Goal: Answer question/provide support: Share knowledge or assist other users

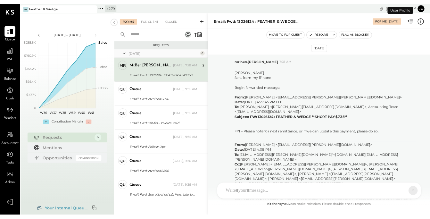
scroll to position [989, 0]
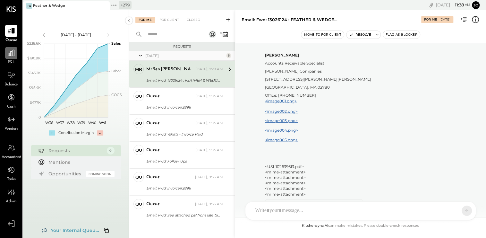
click at [12, 54] on icon at bounding box center [11, 53] width 6 height 6
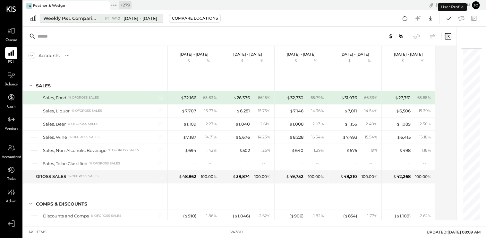
click at [154, 20] on span "Sep 29 - Oct 5, 2025" at bounding box center [140, 18] width 34 height 6
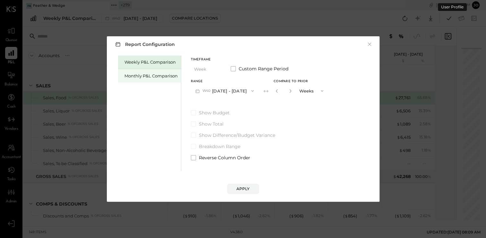
click at [156, 75] on div "Monthly P&L Comparison" at bounding box center [150, 76] width 53 height 6
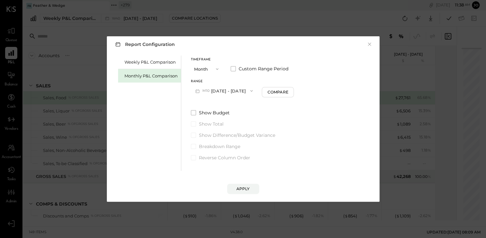
click at [231, 95] on button "M10 Oct 1 - 31, 2025" at bounding box center [224, 91] width 67 height 12
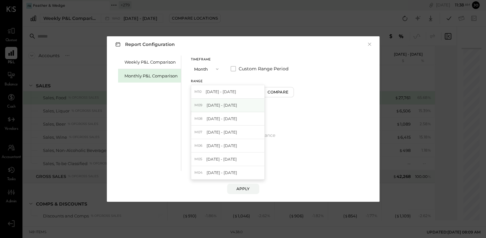
click at [231, 106] on span "[DATE] - [DATE]" at bounding box center [222, 104] width 30 height 5
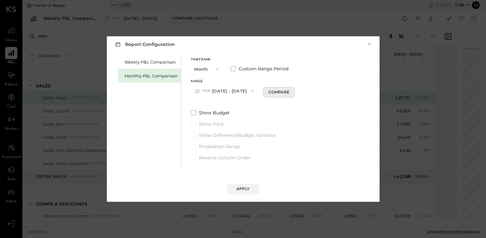
click at [281, 91] on div "Compare" at bounding box center [278, 91] width 21 height 5
click at [291, 94] on div "*" at bounding box center [284, 91] width 20 height 12
click at [288, 92] on icon "button" at bounding box center [290, 91] width 4 height 4
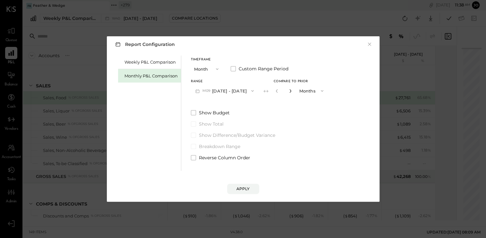
click at [288, 92] on icon "button" at bounding box center [290, 91] width 4 height 4
type input "*"
click at [247, 187] on div "Apply" at bounding box center [242, 188] width 13 height 5
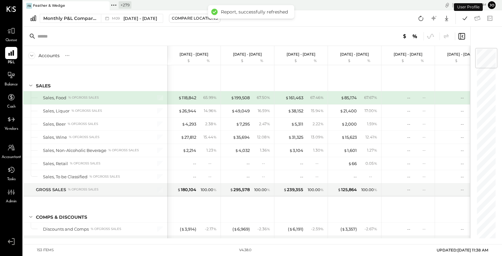
click at [329, 29] on div at bounding box center [246, 36] width 447 height 19
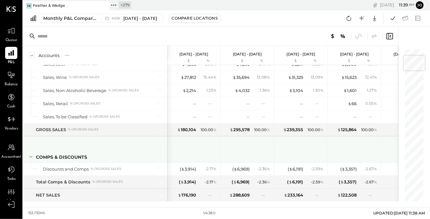
scroll to position [80, 0]
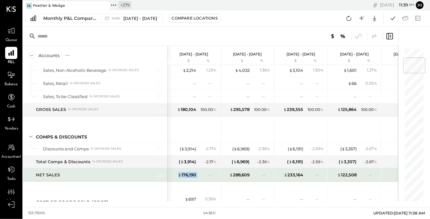
drag, startPoint x: 178, startPoint y: 174, endPoint x: 199, endPoint y: 173, distance: 20.5
click at [199, 173] on div "$ 176,190 --" at bounding box center [195, 175] width 48 height 13
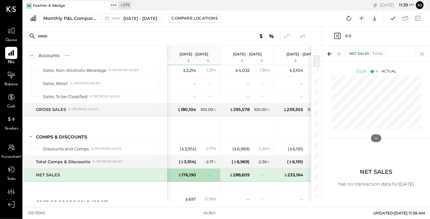
click at [424, 55] on icon at bounding box center [422, 53] width 9 height 9
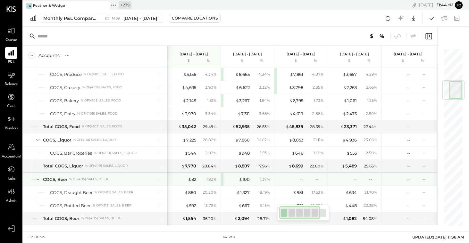
scroll to position [276, 0]
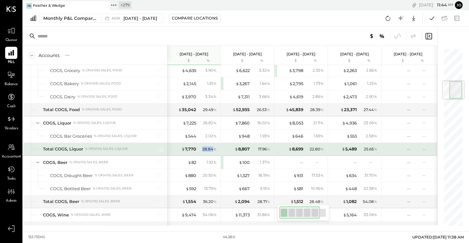
drag, startPoint x: 203, startPoint y: 146, endPoint x: 253, endPoint y: 146, distance: 50.7
click at [214, 147] on div "28.84 %" at bounding box center [209, 150] width 14 height 6
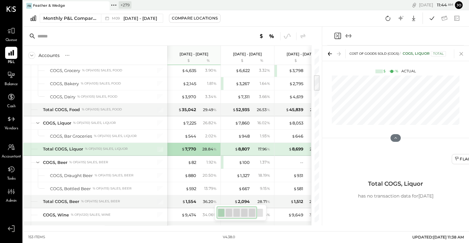
click at [461, 54] on icon at bounding box center [462, 54] width 4 height 4
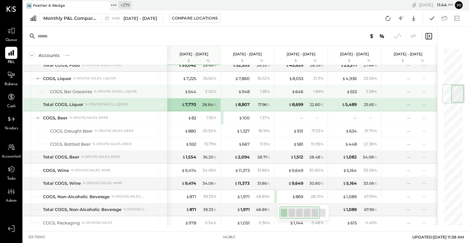
scroll to position [308, 0]
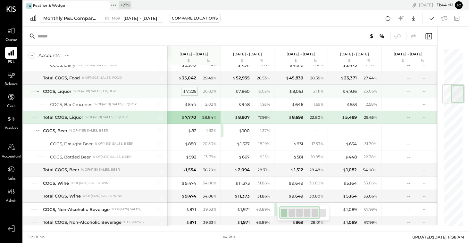
click at [191, 90] on div "$ 7,225" at bounding box center [189, 92] width 13 height 6
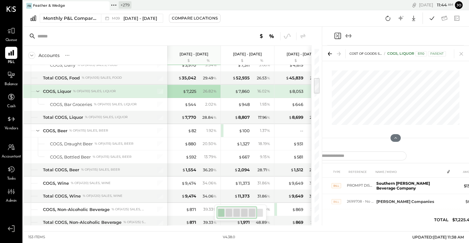
drag, startPoint x: 322, startPoint y: 132, endPoint x: 211, endPoint y: 134, distance: 110.4
click at [321, 133] on div at bounding box center [322, 126] width 2 height 199
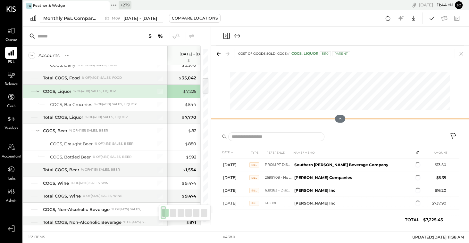
drag, startPoint x: 342, startPoint y: 139, endPoint x: 334, endPoint y: 39, distance: 99.7
click at [334, 39] on div "COST OF GOODS SOLD (COGS) COGS, Liquor 5110 Parent DATE TYPE REFERENCE NAME / M…" at bounding box center [340, 126] width 258 height 199
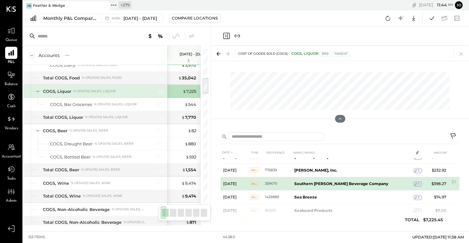
scroll to position [272, 0]
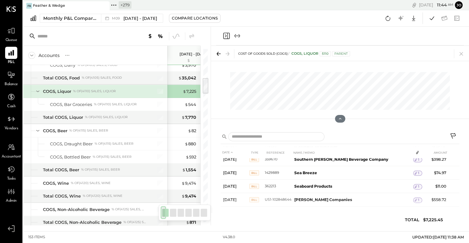
click at [462, 53] on icon at bounding box center [461, 53] width 9 height 9
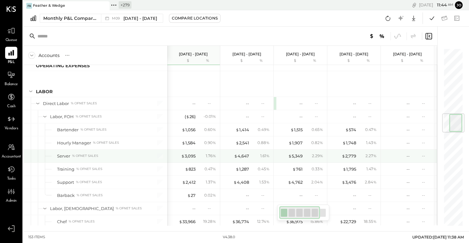
scroll to position [0, 0]
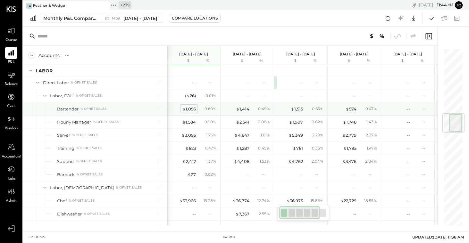
click at [190, 106] on div "$ 1,056" at bounding box center [189, 109] width 14 height 6
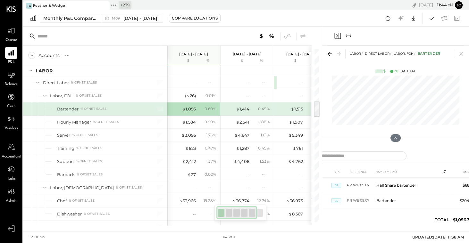
drag, startPoint x: 321, startPoint y: 134, endPoint x: 242, endPoint y: 137, distance: 79.6
click at [242, 137] on div "Accounts S % GL Sep 1 - 30, 2025 $ % Aug 1 - 31, 2025 $ % Jul 1 - 31, 2025 $ % …" at bounding box center [172, 126] width 299 height 199
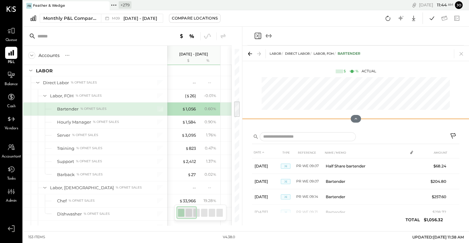
drag, startPoint x: 356, startPoint y: 137, endPoint x: 355, endPoint y: 51, distance: 85.6
click at [354, 51] on div "LABOR Direct Labor Labor, FOH Bartender $ % Actual" at bounding box center [355, 87] width 227 height 82
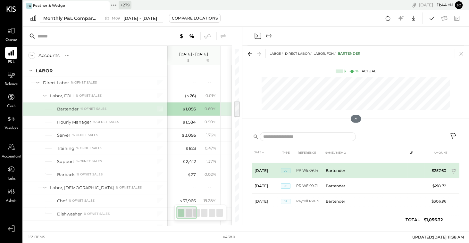
scroll to position [31, 0]
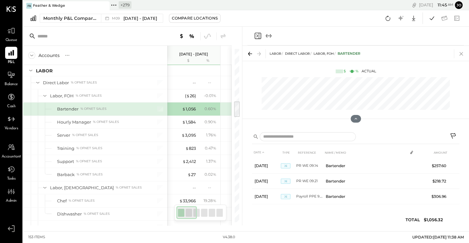
click at [461, 55] on icon at bounding box center [461, 53] width 9 height 9
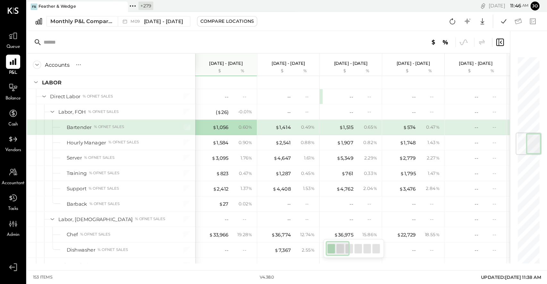
scroll to position [0, 0]
click at [337, 33] on div at bounding box center [343, 36] width 179 height 8
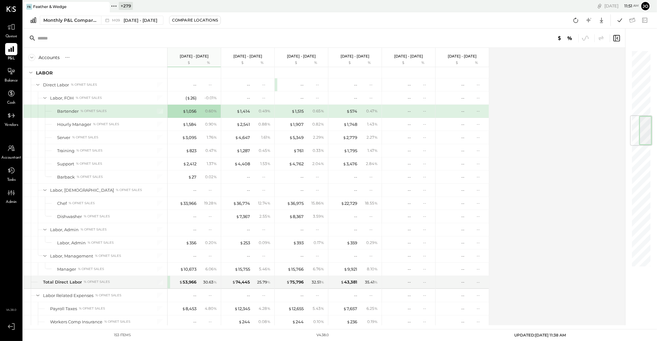
scroll to position [553, 0]
click at [486, 19] on icon at bounding box center [575, 20] width 8 height 8
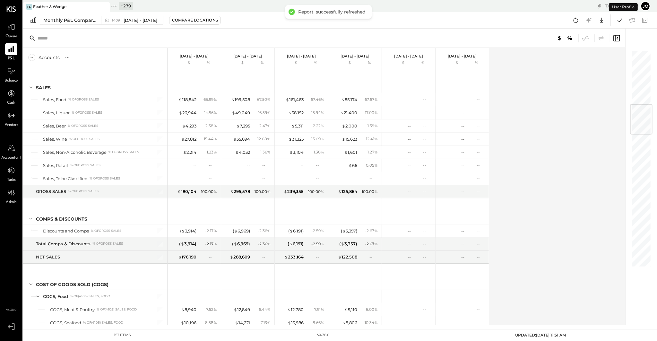
scroll to position [459, 0]
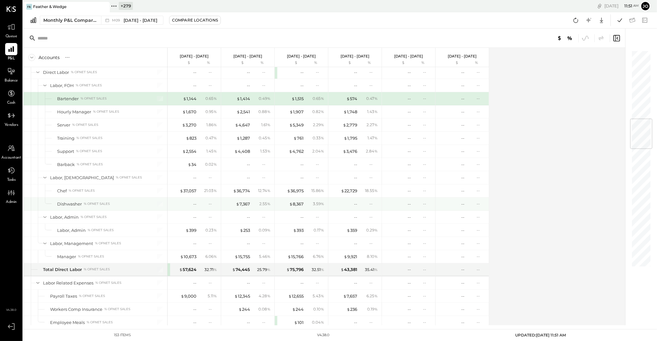
scroll to position [580, 0]
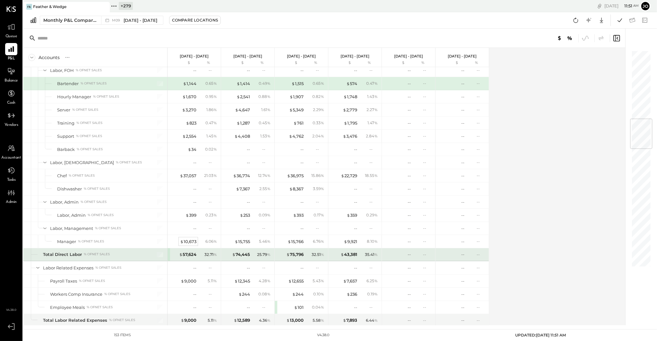
click at [189, 238] on div "$ 10,673" at bounding box center [188, 241] width 16 height 6
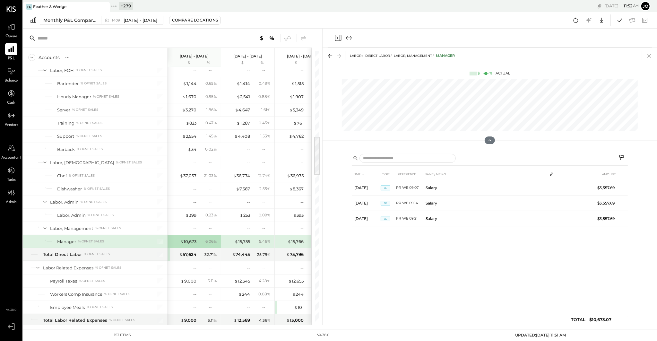
click at [648, 58] on icon at bounding box center [648, 55] width 9 height 9
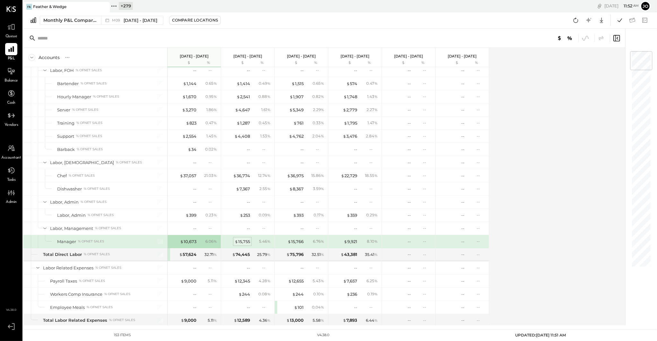
click at [235, 241] on div "$ 15,755 5.46 %" at bounding box center [248, 241] width 48 height 13
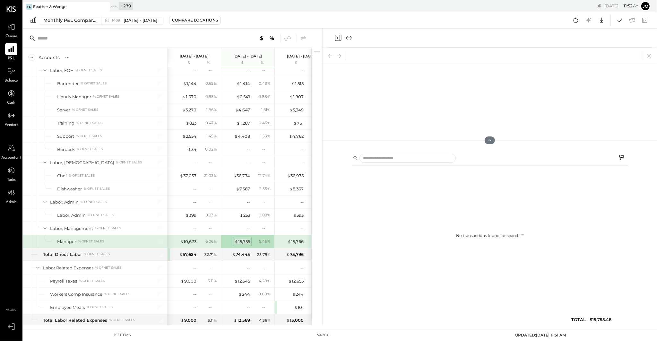
click at [248, 238] on div "$ 15,755" at bounding box center [241, 241] width 15 height 6
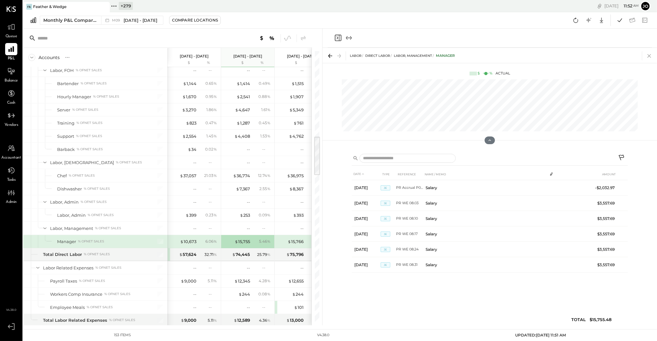
click at [650, 55] on icon at bounding box center [648, 55] width 9 height 9
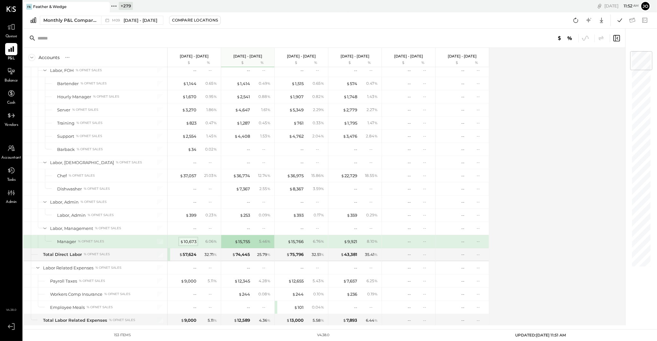
click at [188, 238] on div "$ 10,673" at bounding box center [188, 241] width 16 height 6
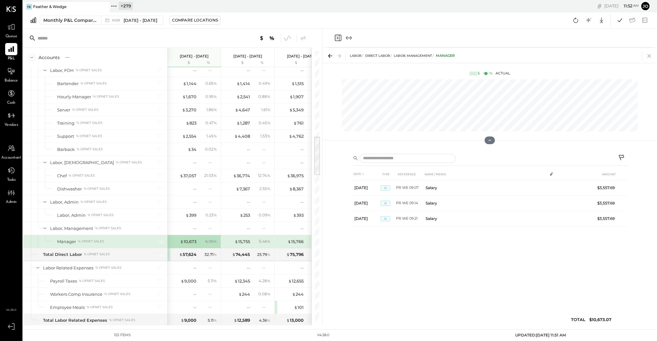
click at [650, 52] on icon at bounding box center [648, 55] width 9 height 9
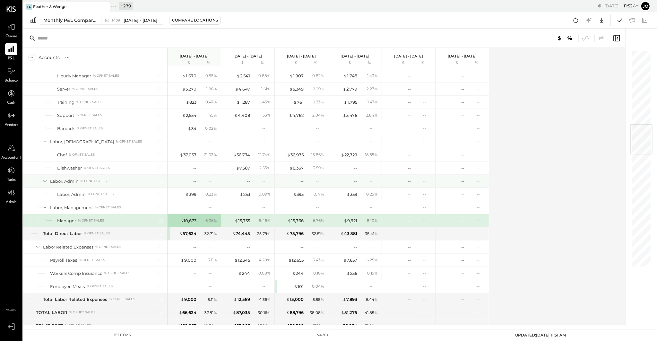
scroll to position [629, 0]
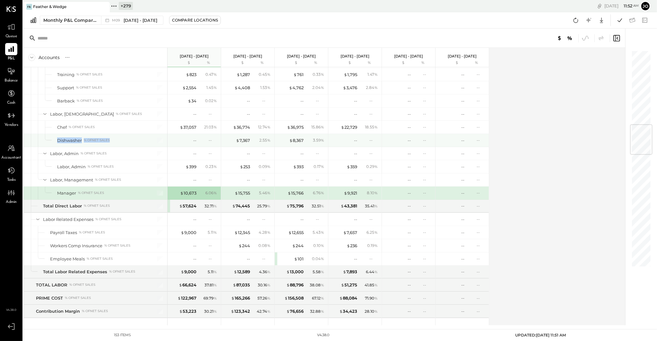
drag, startPoint x: 54, startPoint y: 137, endPoint x: 183, endPoint y: 143, distance: 129.4
click at [122, 137] on div "Dishwasher % of NET SALES" at bounding box center [95, 140] width 144 height 13
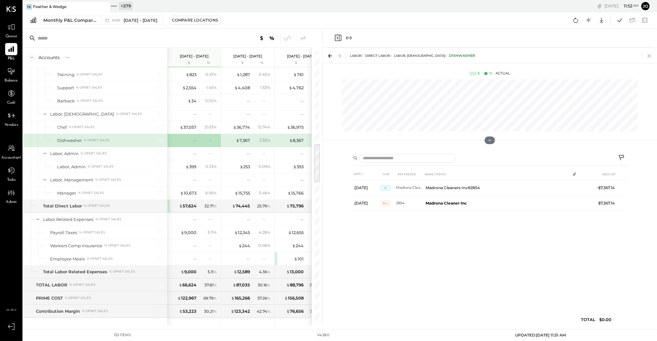
click at [649, 57] on icon at bounding box center [648, 55] width 9 height 9
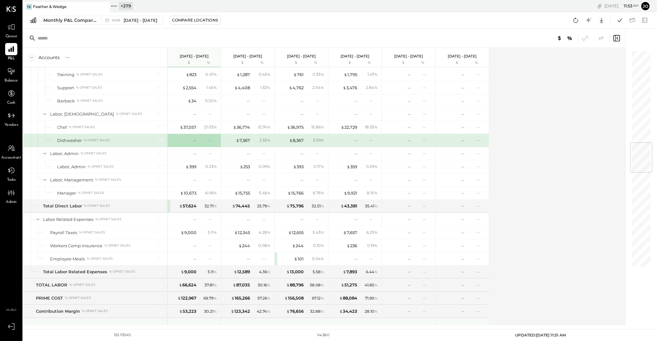
scroll to position [779, 0]
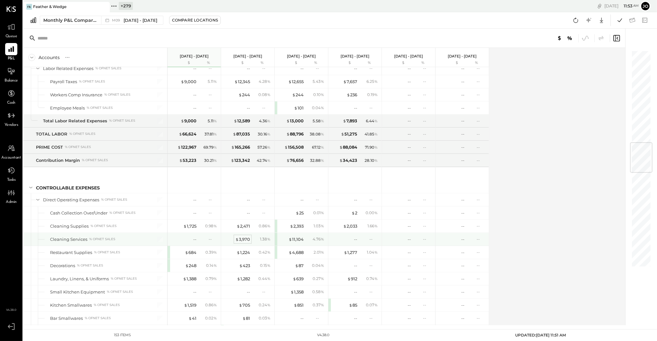
click at [247, 236] on div "$ 3,970" at bounding box center [242, 239] width 15 height 6
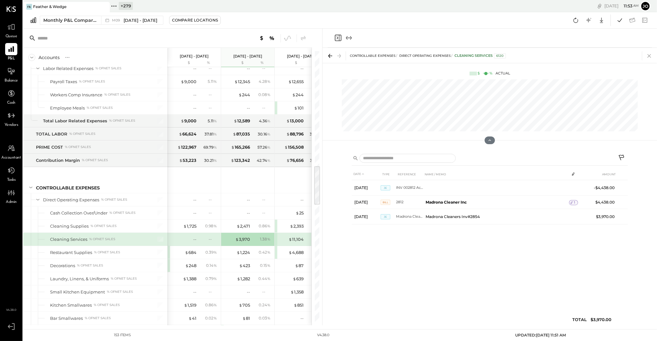
click at [649, 56] on icon at bounding box center [649, 56] width 4 height 4
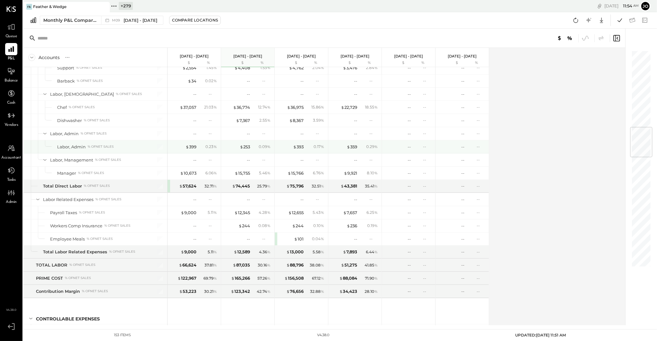
scroll to position [650, 0]
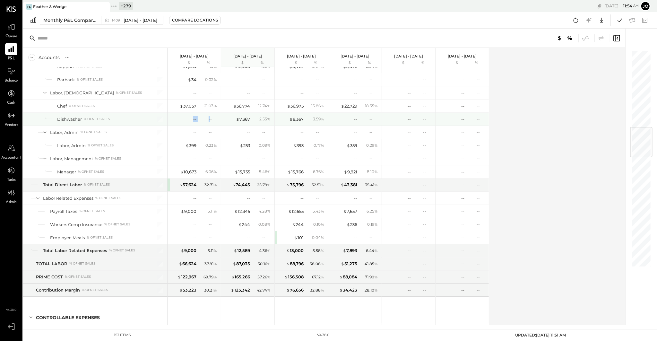
drag, startPoint x: 186, startPoint y: 116, endPoint x: 210, endPoint y: 116, distance: 24.1
click at [210, 116] on div "-- --" at bounding box center [195, 119] width 48 height 13
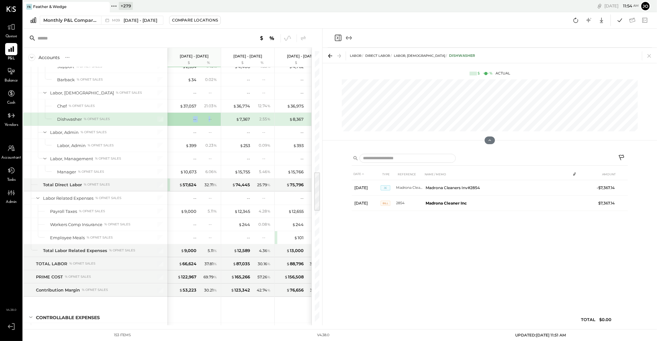
scroll to position [834, 0]
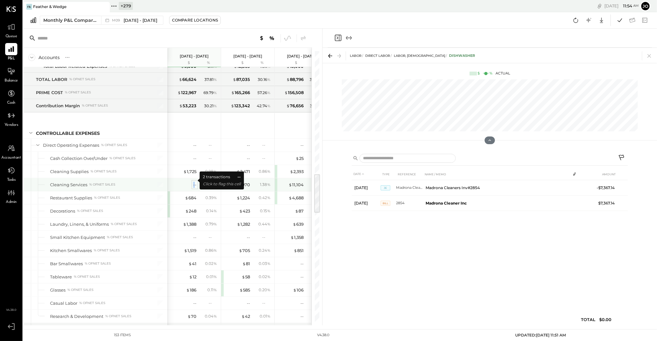
drag, startPoint x: 185, startPoint y: 179, endPoint x: 195, endPoint y: 179, distance: 9.9
click at [195, 182] on div "--" at bounding box center [184, 185] width 26 height 6
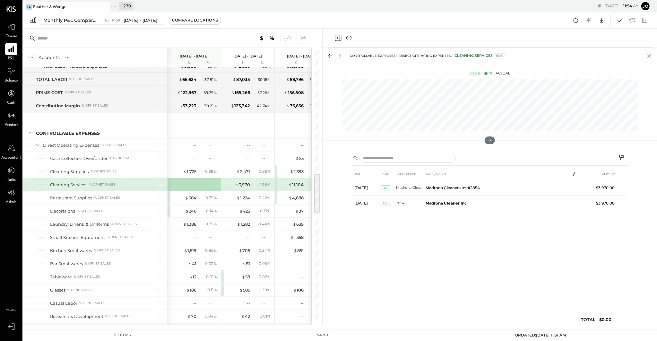
click at [649, 56] on icon at bounding box center [649, 56] width 4 height 4
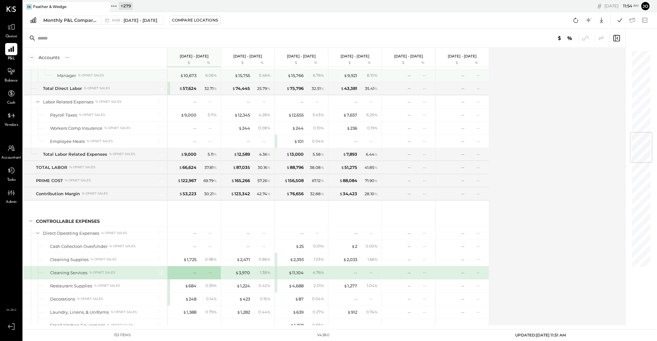
scroll to position [695, 0]
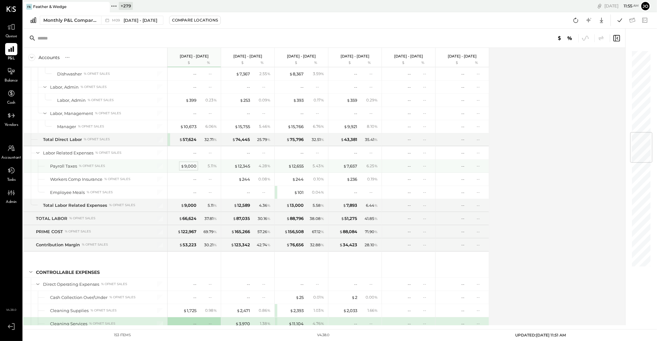
click at [191, 163] on div "$ 9,000" at bounding box center [189, 166] width 16 height 6
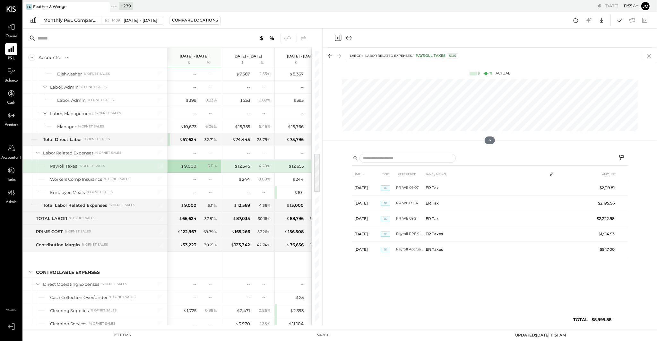
click at [650, 53] on icon at bounding box center [648, 55] width 9 height 9
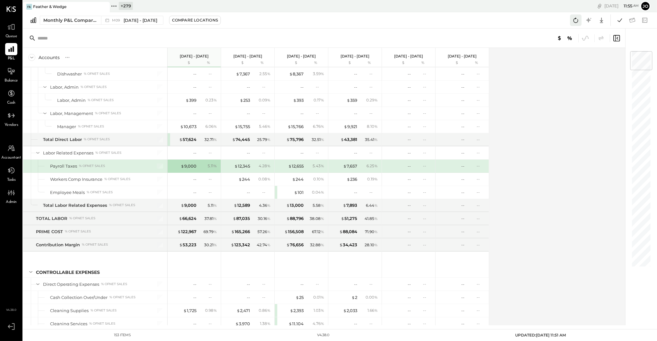
click at [574, 20] on icon at bounding box center [575, 20] width 8 height 8
drag, startPoint x: 357, startPoint y: 8, endPoint x: 377, endPoint y: 8, distance: 20.5
click at [377, 8] on div "Report can be refreshed again in 60 seconds" at bounding box center [328, 11] width 128 height 13
drag, startPoint x: 383, startPoint y: 12, endPoint x: 331, endPoint y: 12, distance: 52.0
click at [331, 12] on div "Report can be refreshed again in 60 seconds" at bounding box center [331, 12] width 109 height 6
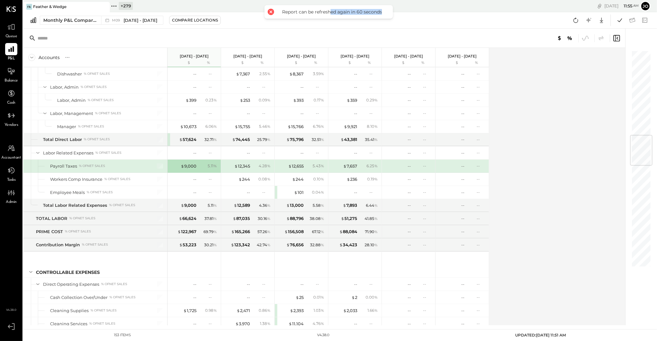
scroll to position [720, 0]
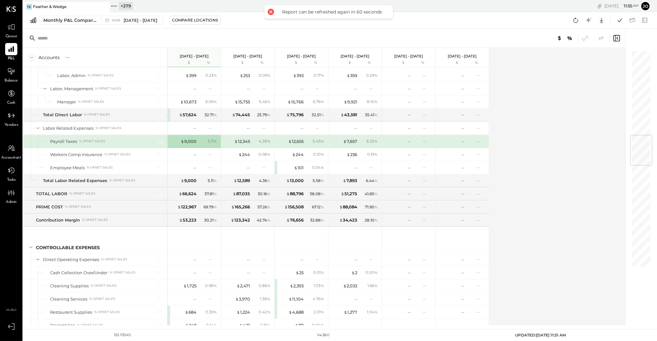
click at [503, 217] on div "Accounts S % GL Sep 1 - 30, 2025 $ % Aug 1 - 31, 2025 $ % Jul 1 - 31, 2025 $ % …" at bounding box center [324, 186] width 603 height 277
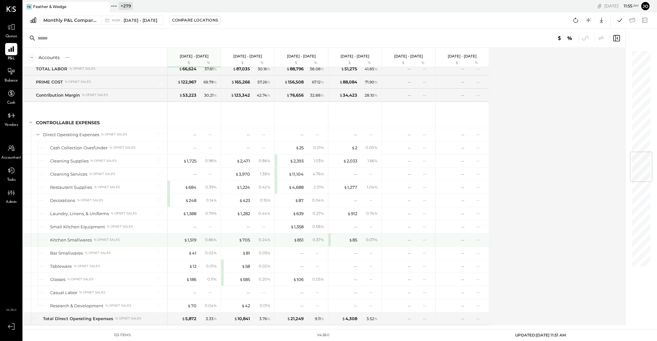
scroll to position [860, 0]
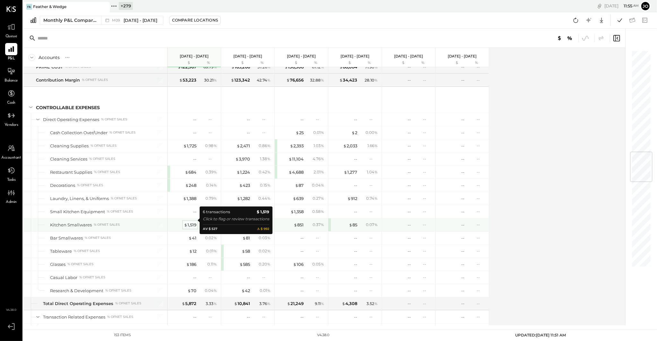
click at [196, 222] on div "$ 1,519" at bounding box center [190, 225] width 13 height 6
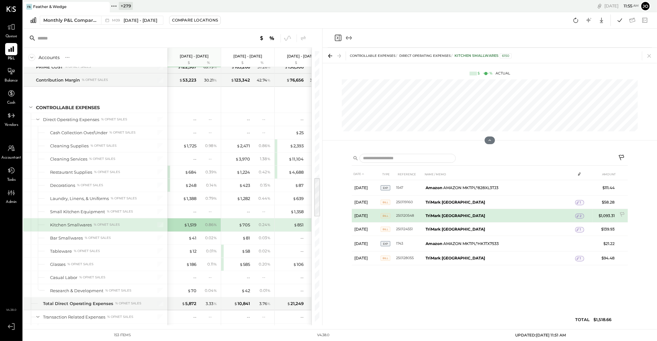
click at [581, 216] on span "2" at bounding box center [581, 216] width 2 height 4
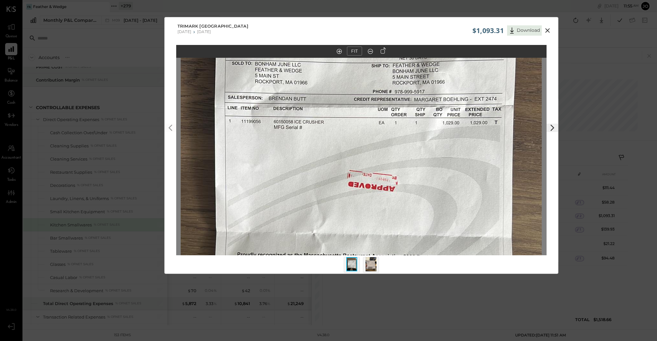
drag, startPoint x: 394, startPoint y: 102, endPoint x: 394, endPoint y: 146, distance: 44.6
click at [394, 146] on img at bounding box center [361, 181] width 361 height 641
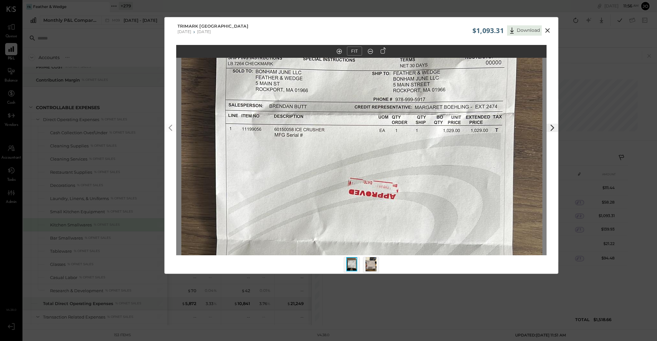
drag, startPoint x: 313, startPoint y: 130, endPoint x: 313, endPoint y: 153, distance: 22.8
click at [313, 153] on img at bounding box center [361, 189] width 361 height 641
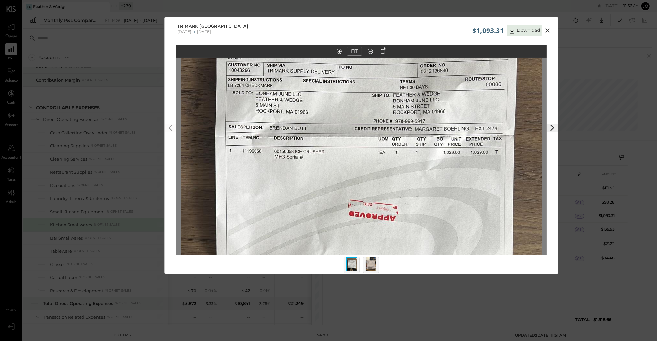
click at [377, 268] on div at bounding box center [371, 265] width 16 height 16
click at [373, 267] on img at bounding box center [370, 264] width 11 height 14
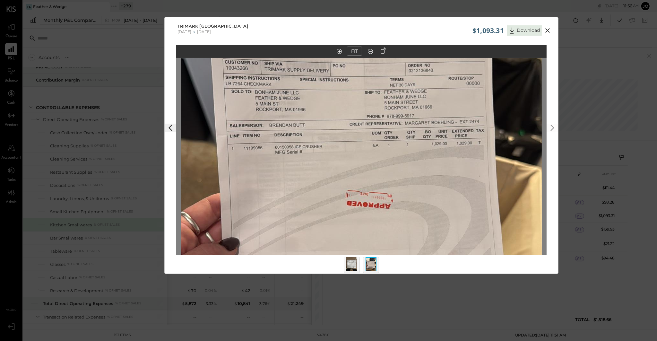
drag, startPoint x: 335, startPoint y: 111, endPoint x: 335, endPoint y: 150, distance: 39.1
click at [335, 150] on img at bounding box center [361, 179] width 361 height 641
click at [550, 31] on icon at bounding box center [547, 31] width 8 height 8
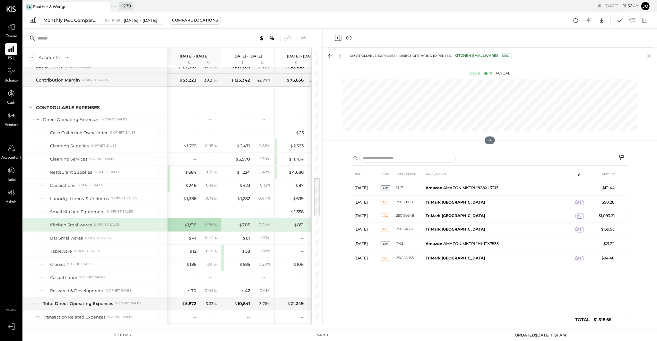
click at [648, 57] on icon at bounding box center [648, 55] width 9 height 9
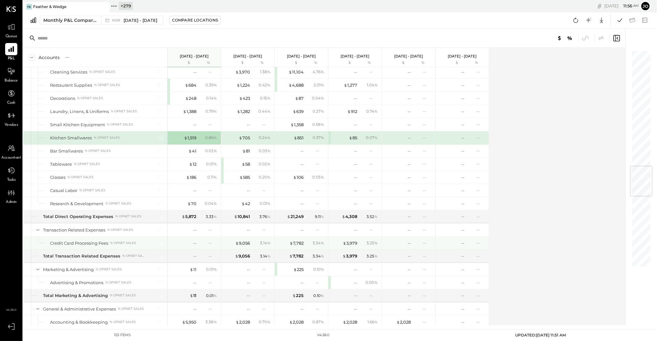
scroll to position [980, 0]
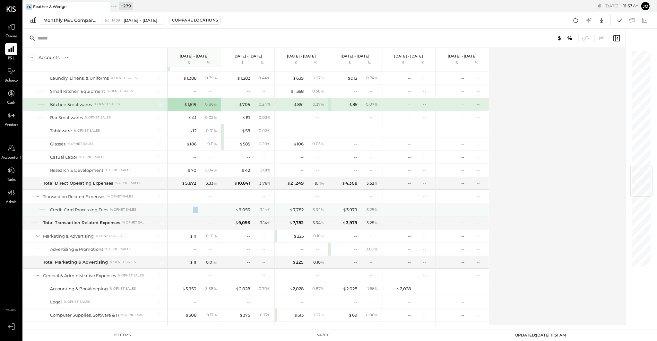
drag, startPoint x: 189, startPoint y: 205, endPoint x: 203, endPoint y: 205, distance: 14.1
click at [203, 205] on div "-- --" at bounding box center [195, 209] width 48 height 13
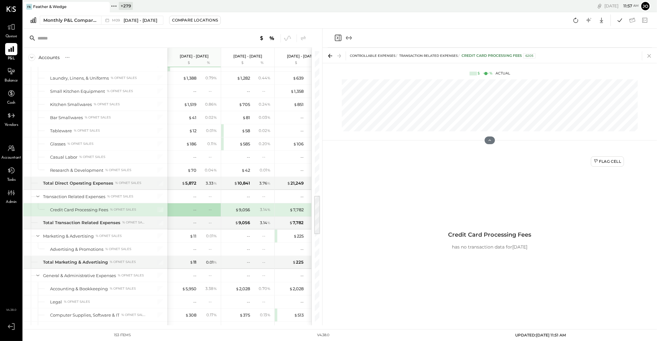
click at [650, 55] on icon at bounding box center [649, 56] width 4 height 4
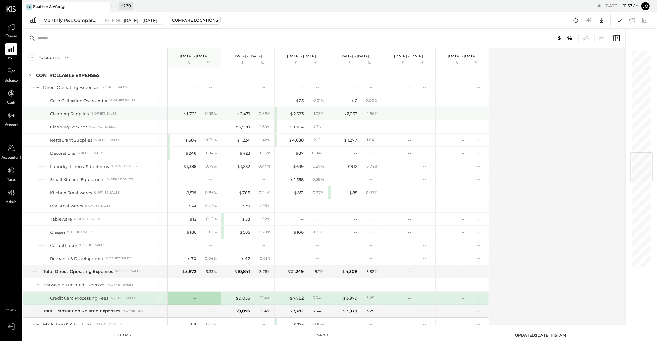
scroll to position [863, 0]
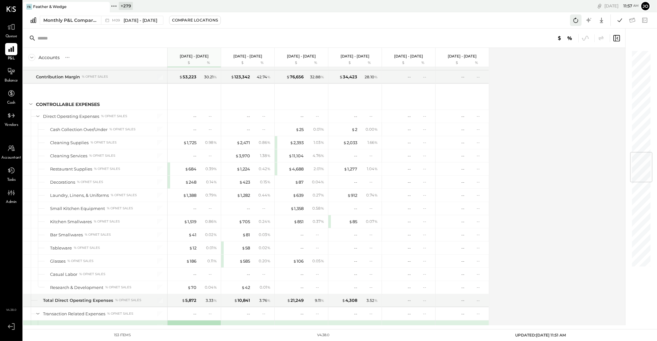
click at [577, 16] on icon at bounding box center [575, 20] width 8 height 8
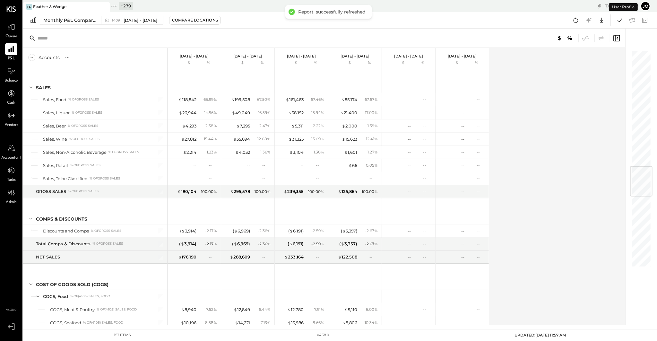
scroll to position [982, 0]
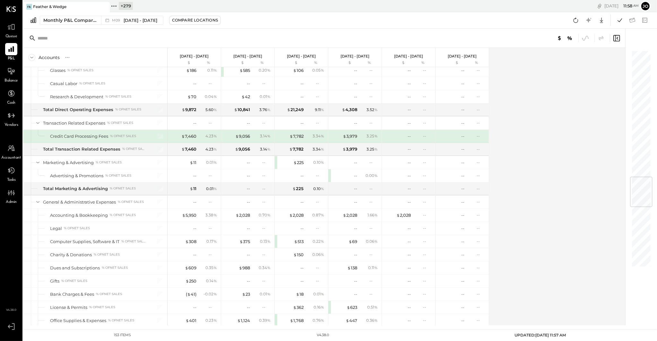
scroll to position [1070, 0]
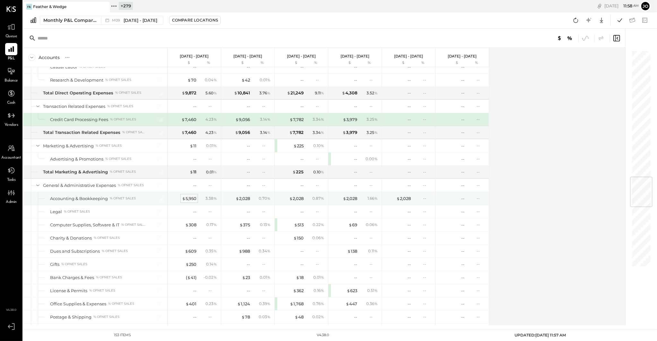
click at [191, 195] on div "$ 5,950" at bounding box center [189, 198] width 14 height 6
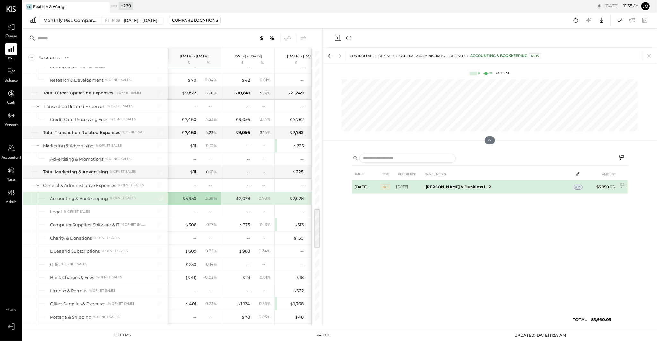
click at [578, 187] on span "2" at bounding box center [579, 187] width 2 height 4
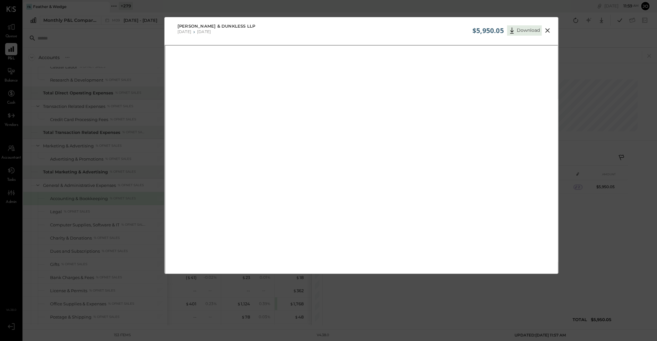
click at [547, 32] on icon at bounding box center [547, 31] width 8 height 8
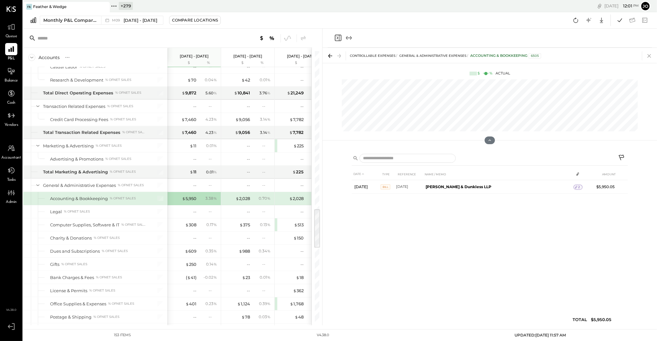
click at [649, 52] on icon at bounding box center [648, 55] width 9 height 9
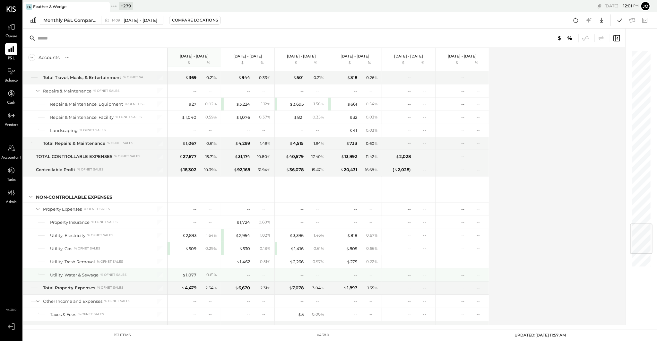
scroll to position [1467, 0]
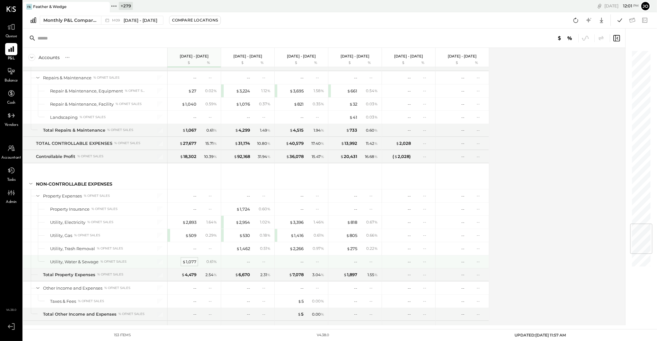
click at [189, 259] on div "$ 1,077" at bounding box center [189, 262] width 14 height 6
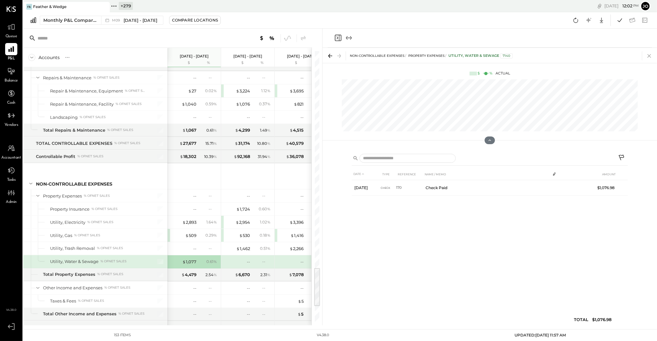
click at [650, 56] on icon at bounding box center [648, 55] width 9 height 9
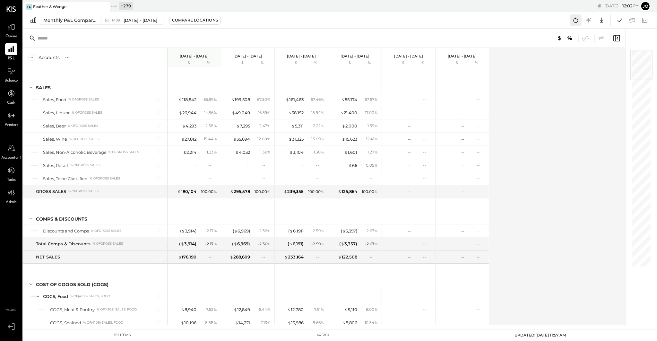
click at [576, 21] on icon at bounding box center [575, 20] width 8 height 8
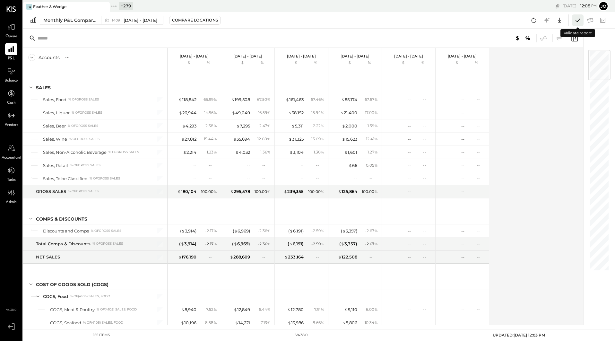
click at [578, 21] on icon at bounding box center [577, 20] width 4 height 4
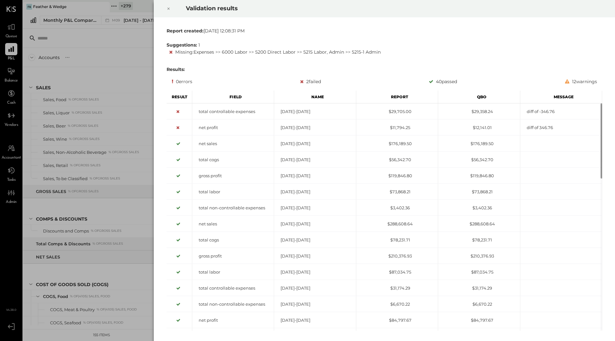
drag, startPoint x: 306, startPoint y: 83, endPoint x: 318, endPoint y: 83, distance: 11.9
click at [318, 83] on div "2 failed" at bounding box center [310, 82] width 21 height 8
drag, startPoint x: 321, startPoint y: 82, endPoint x: 304, endPoint y: 82, distance: 17.6
click at [304, 82] on div "0 errors 2 failed 40 passed 12 warnings" at bounding box center [384, 82] width 425 height 8
drag, startPoint x: 308, startPoint y: 81, endPoint x: 326, endPoint y: 81, distance: 18.6
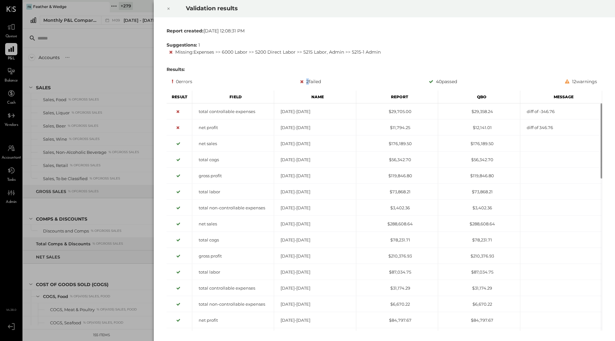
click at [326, 81] on div "0 errors 2 failed 40 passed 12 warnings" at bounding box center [384, 82] width 425 height 8
click at [308, 82] on div "2 failed" at bounding box center [310, 82] width 21 height 8
drag, startPoint x: 304, startPoint y: 81, endPoint x: 326, endPoint y: 81, distance: 21.8
click at [326, 81] on div "0 errors 2 failed 40 passed 12 warnings" at bounding box center [384, 82] width 425 height 8
click at [169, 11] on icon at bounding box center [168, 9] width 4 height 8
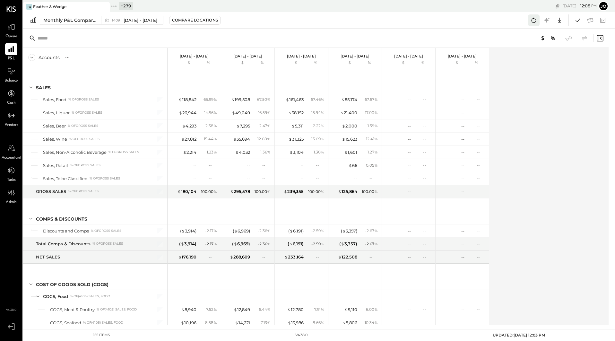
click at [535, 22] on icon at bounding box center [533, 20] width 8 height 8
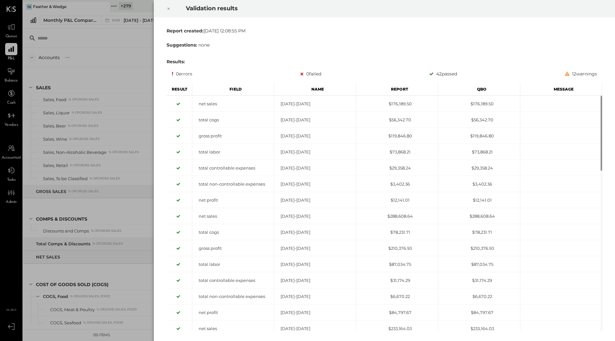
drag, startPoint x: 302, startPoint y: 73, endPoint x: 332, endPoint y: 73, distance: 29.8
click at [332, 73] on div "0 errors 0 failed 42 passed 12 warnings" at bounding box center [384, 74] width 425 height 8
drag, startPoint x: 324, startPoint y: 75, endPoint x: 290, endPoint y: 75, distance: 34.0
click at [290, 75] on div "0 errors 0 failed 42 passed 12 warnings" at bounding box center [384, 74] width 425 height 8
click at [167, 9] on icon at bounding box center [168, 9] width 4 height 8
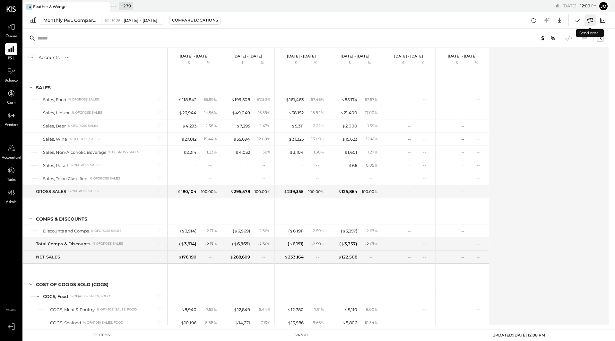
click at [592, 23] on icon at bounding box center [590, 20] width 8 height 8
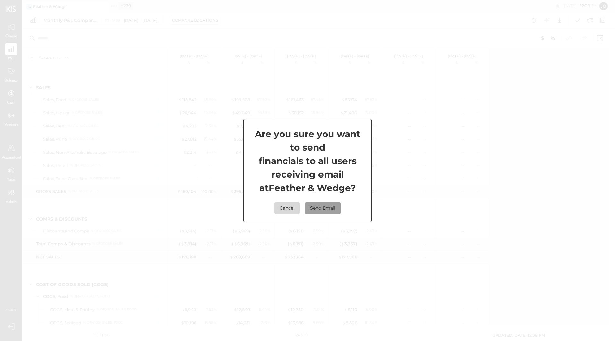
click at [318, 209] on button "Send Email" at bounding box center [323, 208] width 36 height 12
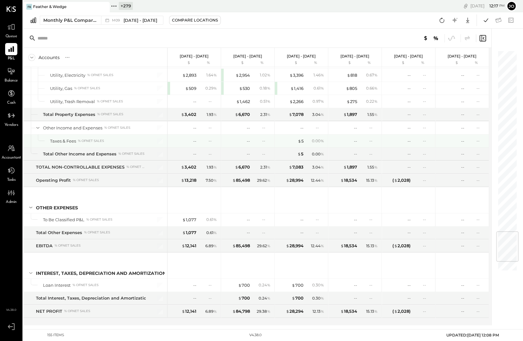
scroll to position [1529, 0]
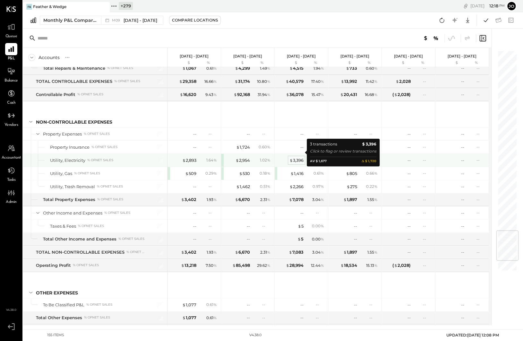
click at [300, 157] on div "$ 3,396" at bounding box center [296, 160] width 14 height 6
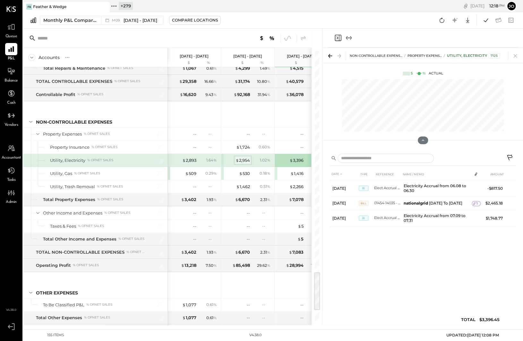
click at [244, 157] on div "$ 2,954" at bounding box center [242, 160] width 14 height 6
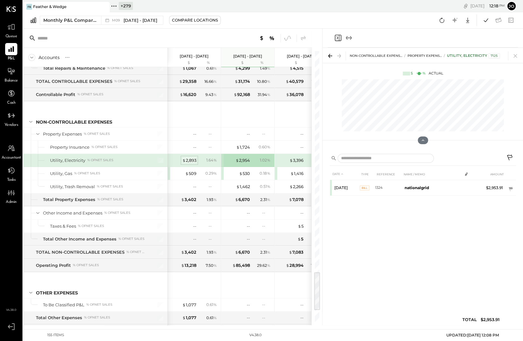
click at [195, 157] on div "$ 2,893" at bounding box center [189, 160] width 14 height 6
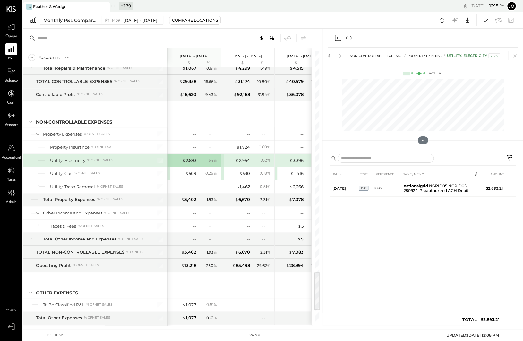
click at [483, 53] on icon at bounding box center [515, 55] width 9 height 9
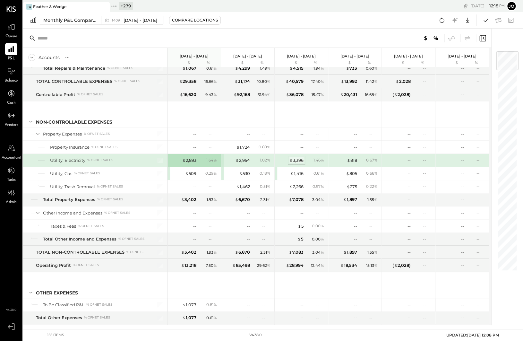
click at [299, 157] on div "$ 3,396" at bounding box center [296, 160] width 14 height 6
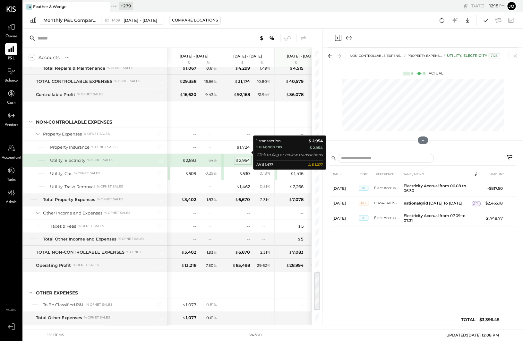
click at [243, 157] on div "$ 2,954" at bounding box center [242, 160] width 14 height 6
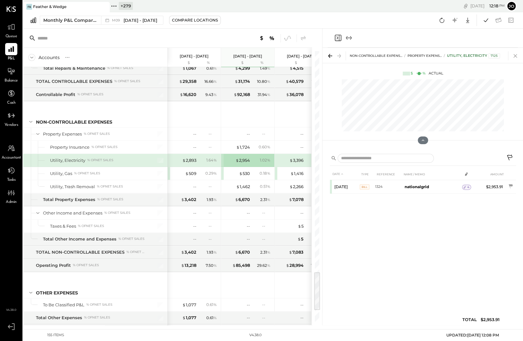
click at [483, 56] on icon at bounding box center [515, 56] width 4 height 4
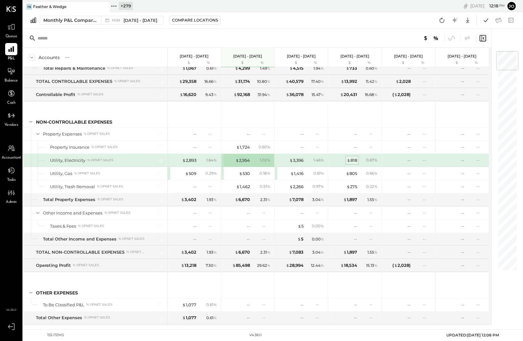
click at [355, 157] on div "$ 818" at bounding box center [352, 160] width 10 height 6
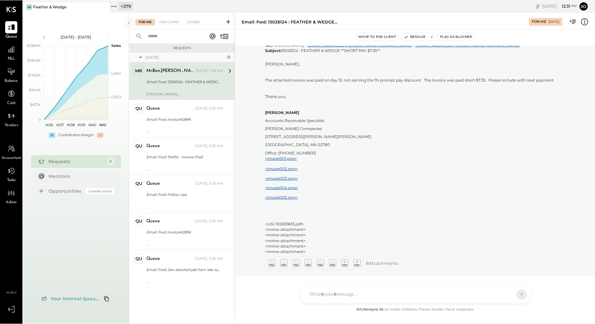
scroll to position [864, 0]
click at [117, 9] on icon at bounding box center [114, 6] width 8 height 8
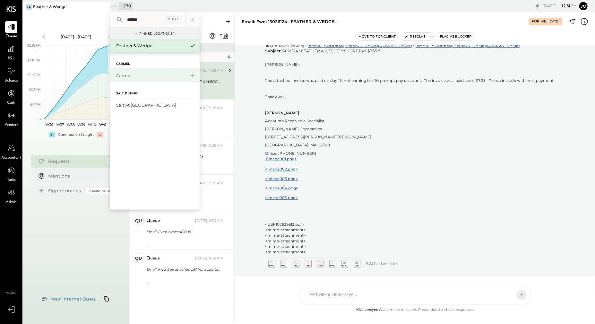
type input "******"
click at [127, 78] on div "Carmel" at bounding box center [150, 75] width 69 height 6
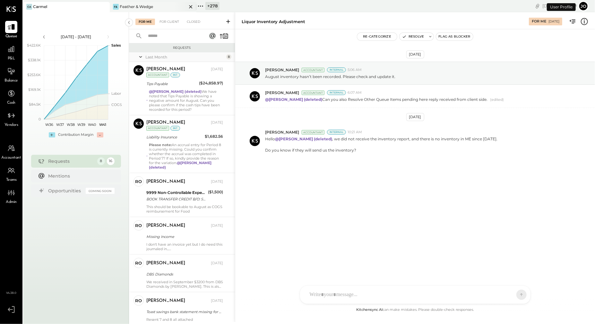
scroll to position [109, 0]
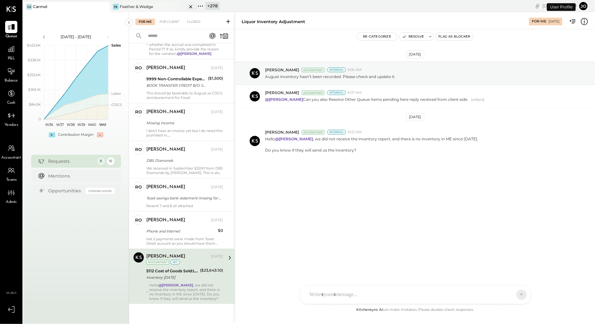
click at [191, 7] on icon at bounding box center [190, 6] width 3 height 3
drag, startPoint x: 264, startPoint y: 76, endPoint x: 327, endPoint y: 76, distance: 62.5
click at [327, 76] on div "[PERSON_NAME] Accountant Internal 5:06 AM August inventory hasn’t been recorded…" at bounding box center [415, 73] width 360 height 23
click at [327, 76] on p "August inventory hasn’t been recorded. Please check and update it." at bounding box center [330, 76] width 130 height 5
drag, startPoint x: 323, startPoint y: 76, endPoint x: 348, endPoint y: 76, distance: 25.0
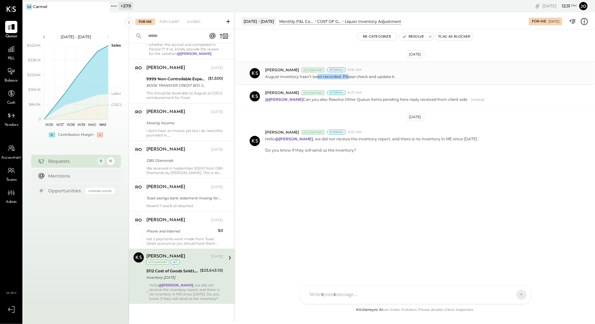
click at [348, 76] on p "August inventory hasn’t been recorded. Please check and update it." at bounding box center [330, 76] width 130 height 5
click at [346, 76] on p "August inventory hasn’t been recorded. Please check and update it." at bounding box center [330, 76] width 130 height 5
drag, startPoint x: 397, startPoint y: 76, endPoint x: 428, endPoint y: 76, distance: 30.5
click at [428, 76] on div "August inventory hasn’t been recorded. Please check and update it." at bounding box center [427, 75] width 325 height 7
drag, startPoint x: 305, startPoint y: 99, endPoint x: 403, endPoint y: 100, distance: 98.5
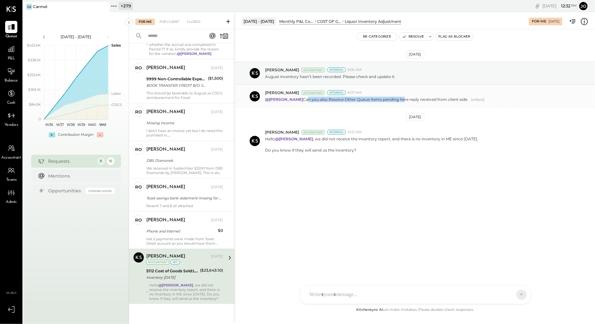
click at [403, 100] on p "@[PERSON_NAME] Can you also Resolve Other Queue Items pending here reply receiv…" at bounding box center [366, 100] width 203 height 6
drag, startPoint x: 304, startPoint y: 139, endPoint x: 395, endPoint y: 139, distance: 91.1
click at [395, 139] on p "Hello @[PERSON_NAME] , we did not receive the inventory report, and there is no…" at bounding box center [371, 144] width 213 height 16
drag, startPoint x: 398, startPoint y: 139, endPoint x: 456, endPoint y: 146, distance: 58.8
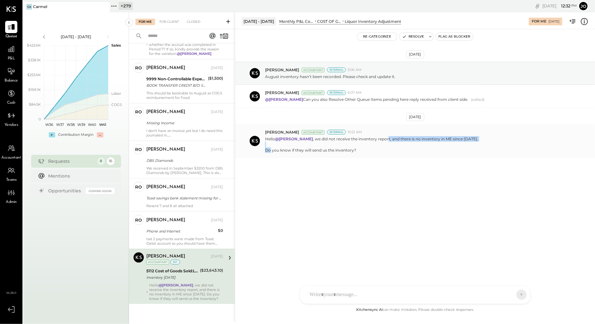
click at [456, 146] on p "Hello @[PERSON_NAME] , we did not receive the inventory report, and there is no…" at bounding box center [371, 144] width 213 height 16
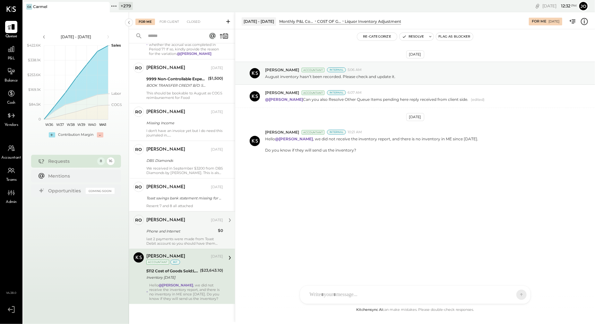
click at [180, 223] on div "[PERSON_NAME] [DATE]" at bounding box center [184, 220] width 77 height 9
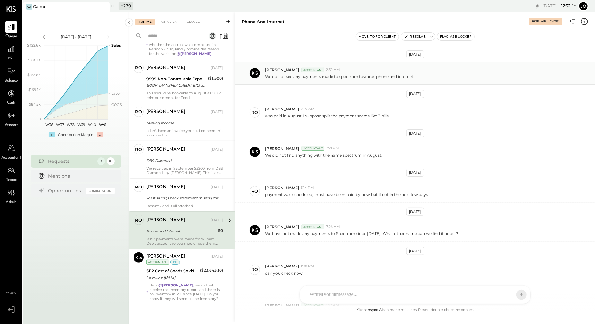
click at [265, 78] on p "We do not see any payments made to spectrum towards phone and internet." at bounding box center [339, 76] width 149 height 5
drag, startPoint x: 267, startPoint y: 118, endPoint x: 351, endPoint y: 121, distance: 83.4
click at [351, 121] on div "[PERSON_NAME] 7:29 AM was paid in August I suppose split the payment seems like…" at bounding box center [415, 112] width 360 height 23
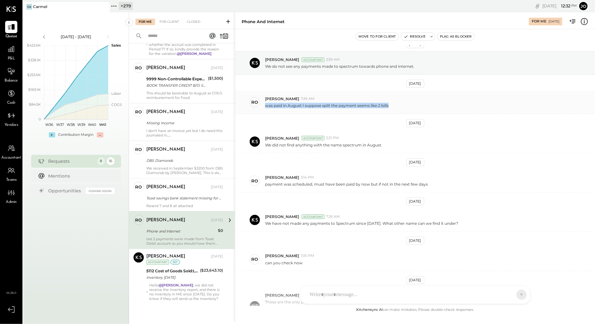
scroll to position [13, 0]
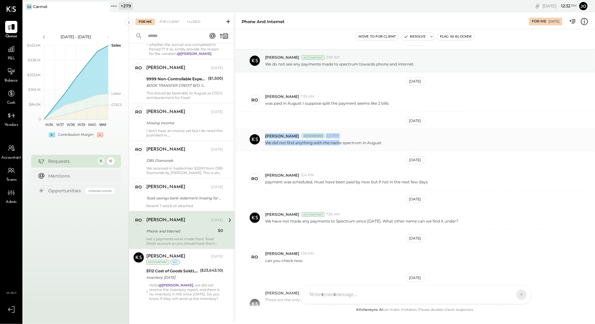
drag, startPoint x: 260, startPoint y: 143, endPoint x: 340, endPoint y: 143, distance: 79.5
click at [340, 143] on div "[PERSON_NAME] Accountant 2:21 PM We did not find anything with the name spectru…" at bounding box center [415, 139] width 360 height 23
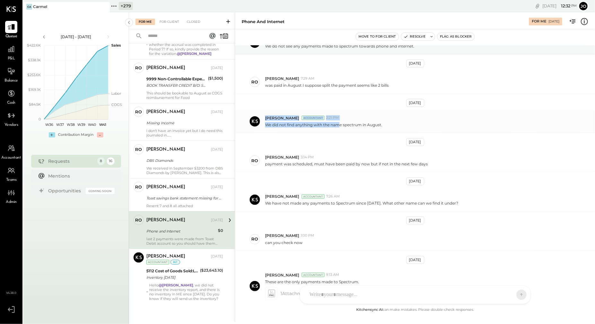
scroll to position [32, 0]
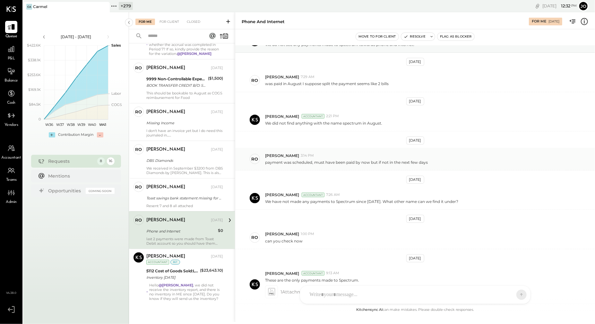
drag, startPoint x: 312, startPoint y: 162, endPoint x: 356, endPoint y: 162, distance: 44.3
click at [356, 162] on p "payment was scheduled, must have been paid by now but if not in the next few da…" at bounding box center [346, 161] width 163 height 5
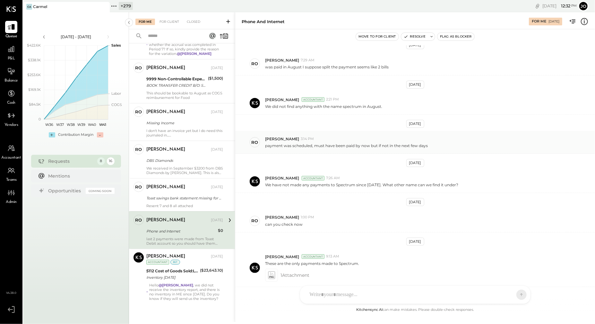
scroll to position [58, 0]
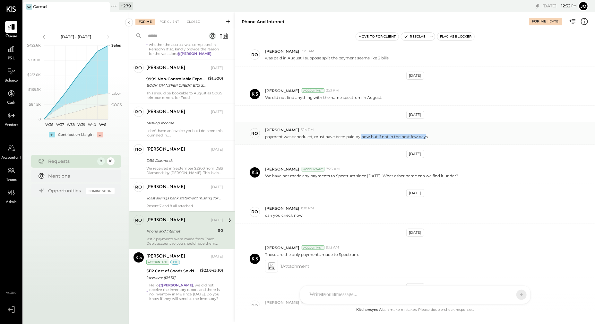
drag, startPoint x: 364, startPoint y: 136, endPoint x: 429, endPoint y: 140, distance: 65.9
click at [428, 139] on div "ro [PERSON_NAME] 3:14 PM payment was scheduled, must have been paid by now but …" at bounding box center [415, 133] width 360 height 23
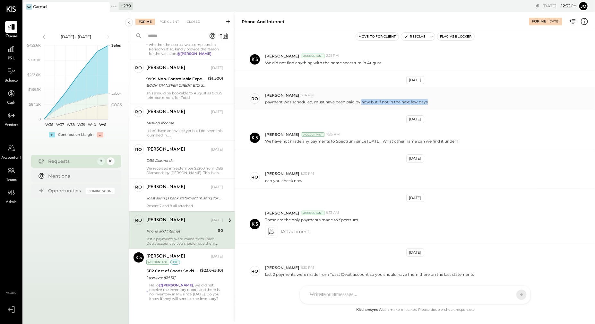
scroll to position [92, 0]
drag, startPoint x: 264, startPoint y: 141, endPoint x: 370, endPoint y: 145, distance: 106.2
click at [369, 144] on div "[PERSON_NAME] Accountant 7:26 AM We have not made any payments to Spectrum sinc…" at bounding box center [415, 137] width 360 height 23
click at [370, 145] on div "[PERSON_NAME] Accountant 7:26 AM We have not made any payments to Spectrum sinc…" at bounding box center [415, 137] width 360 height 23
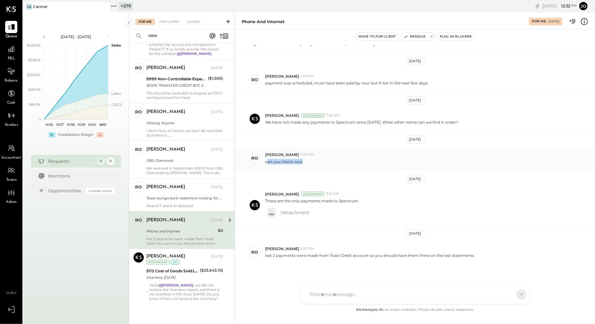
drag, startPoint x: 299, startPoint y: 160, endPoint x: 315, endPoint y: 160, distance: 16.0
click at [313, 160] on div "can you check now" at bounding box center [427, 160] width 325 height 7
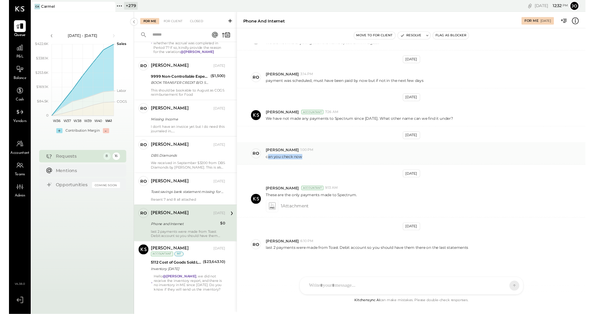
scroll to position [115, 0]
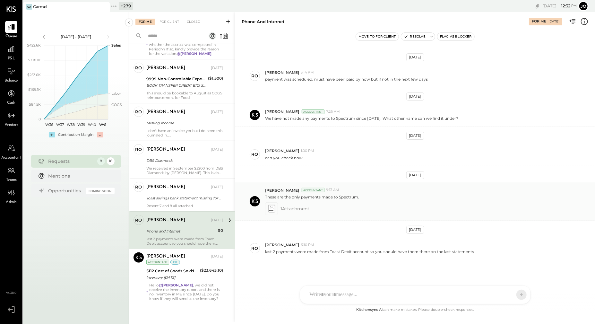
click at [303, 194] on p "These are the only payments made to Spectrum." at bounding box center [312, 196] width 94 height 5
drag, startPoint x: 264, startPoint y: 250, endPoint x: 386, endPoint y: 250, distance: 121.6
click at [384, 250] on div "ro [PERSON_NAME] 6:10 PM last 2 payments were made from Toast Debit account so …" at bounding box center [415, 248] width 360 height 22
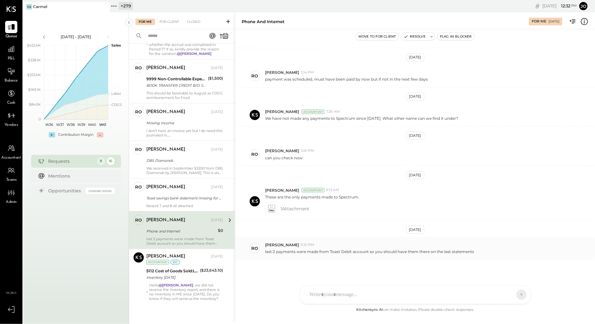
click at [386, 250] on p "last 2 payments were made from Toast Debit account so you should have them ther…" at bounding box center [369, 251] width 209 height 5
drag, startPoint x: 359, startPoint y: 251, endPoint x: 430, endPoint y: 251, distance: 70.6
click at [429, 251] on p "last 2 payments were made from Toast Debit account so you should have them ther…" at bounding box center [369, 251] width 209 height 5
click at [430, 251] on p "last 2 payments were made from Toast Debit account so you should have them ther…" at bounding box center [369, 251] width 209 height 5
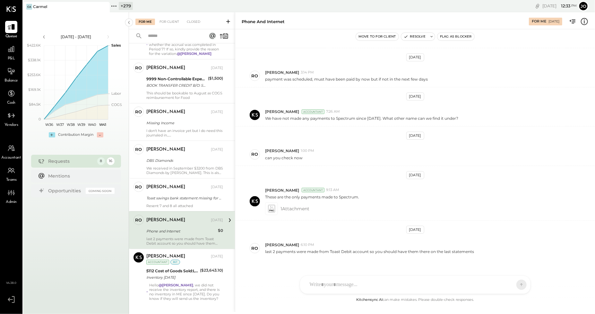
scroll to position [118, 0]
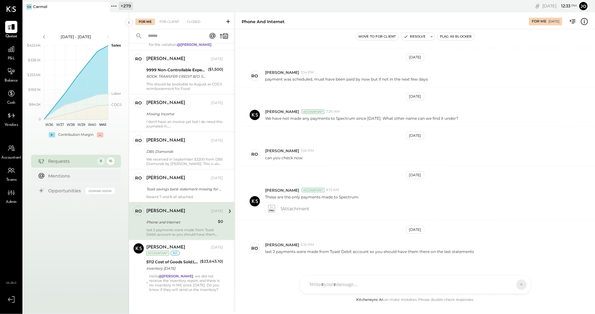
click at [324, 287] on div "AM [PERSON_NAME] R [PERSON_NAME] R [PERSON_NAME] DS [PERSON_NAME] NB [PERSON_NA…" at bounding box center [415, 284] width 231 height 19
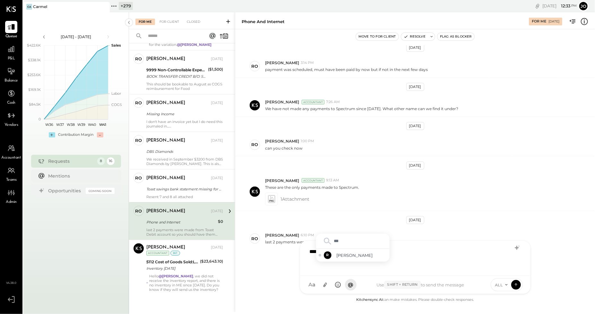
click at [356, 248] on div "***" at bounding box center [352, 240] width 73 height 15
click at [355, 251] on div "[PERSON_NAME]" at bounding box center [352, 255] width 73 height 13
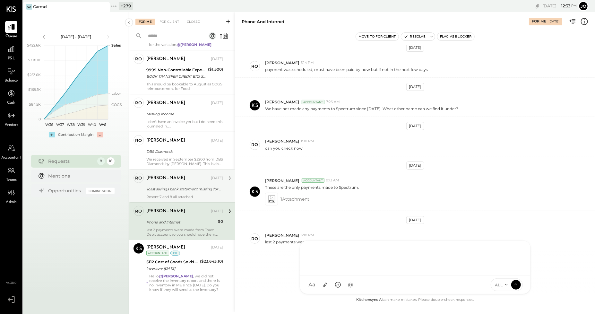
click at [183, 180] on div "[PERSON_NAME] [DATE]" at bounding box center [184, 178] width 77 height 9
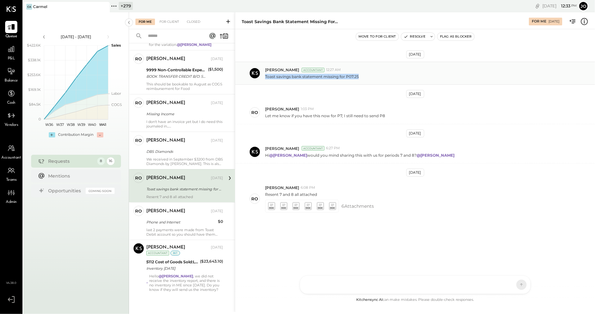
drag, startPoint x: 263, startPoint y: 75, endPoint x: 316, endPoint y: 80, distance: 52.9
click at [316, 80] on div "[PERSON_NAME] Accountant 12:27 AM Toast savings bank statement missing for P07.…" at bounding box center [415, 73] width 360 height 23
drag, startPoint x: 264, startPoint y: 118, endPoint x: 390, endPoint y: 118, distance: 126.1
click at [390, 118] on div "ro [PERSON_NAME] 1:03 PM Let me know if you have this now for P7, I still need …" at bounding box center [415, 112] width 360 height 23
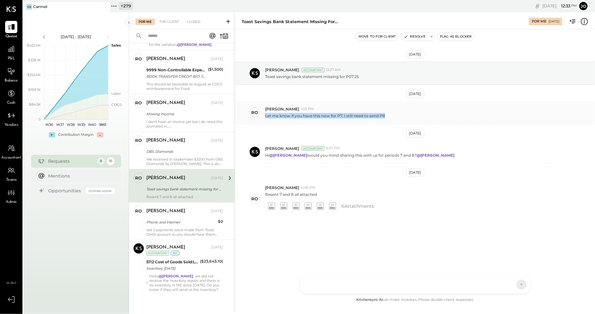
click at [390, 118] on div "Let me know if you have this now for P7, I still need to send P8" at bounding box center [427, 115] width 325 height 7
drag, startPoint x: 334, startPoint y: 115, endPoint x: 342, endPoint y: 115, distance: 8.0
click at [339, 115] on p "Let me know if you have this now for P7, I still need to send P8" at bounding box center [325, 115] width 120 height 5
drag, startPoint x: 342, startPoint y: 115, endPoint x: 386, endPoint y: 115, distance: 43.9
click at [386, 115] on div "Let me know if you have this now for P7, I still need to send P8" at bounding box center [427, 115] width 325 height 7
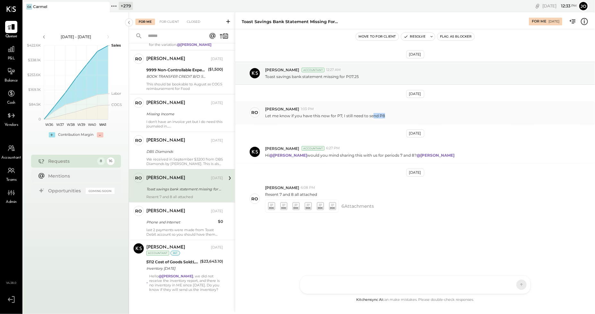
drag, startPoint x: 385, startPoint y: 115, endPoint x: 373, endPoint y: 115, distance: 12.5
click at [373, 115] on div "Let me know if you have this now for P7, I still need to send P8" at bounding box center [427, 115] width 325 height 7
drag, startPoint x: 291, startPoint y: 156, endPoint x: 331, endPoint y: 156, distance: 40.1
click at [331, 156] on p "Hi @[PERSON_NAME] would you mind sharing this with us for periods 7 and 8? @[PE…" at bounding box center [360, 154] width 190 height 5
click at [333, 156] on p "Hi @[PERSON_NAME] would you mind sharing this with us for periods 7 and 8? @[PE…" at bounding box center [360, 154] width 190 height 5
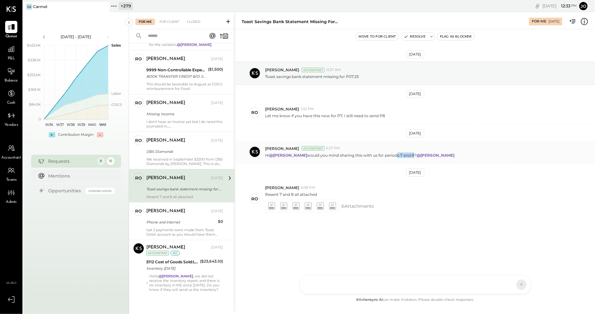
drag, startPoint x: 376, startPoint y: 155, endPoint x: 393, endPoint y: 155, distance: 16.7
click at [392, 155] on p "Hi @[PERSON_NAME] would you mind sharing this with us for periods 7 and 8? @[PE…" at bounding box center [360, 154] width 190 height 5
click at [393, 155] on p "Hi @[PERSON_NAME] would you mind sharing this with us for periods 7 and 8? @[PE…" at bounding box center [360, 154] width 190 height 5
click at [271, 208] on icon at bounding box center [271, 205] width 7 height 7
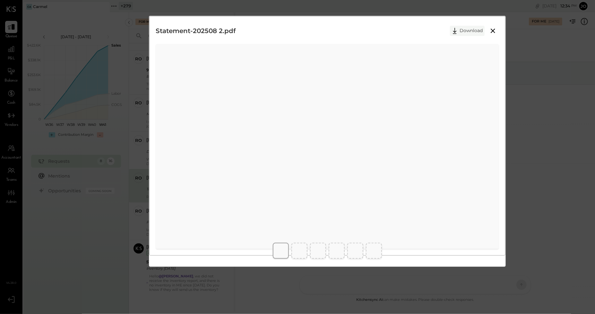
click at [466, 28] on button "Download" at bounding box center [467, 31] width 35 height 10
click at [462, 31] on button "Download" at bounding box center [467, 31] width 35 height 10
click at [327, 243] on div at bounding box center [327, 250] width 356 height 21
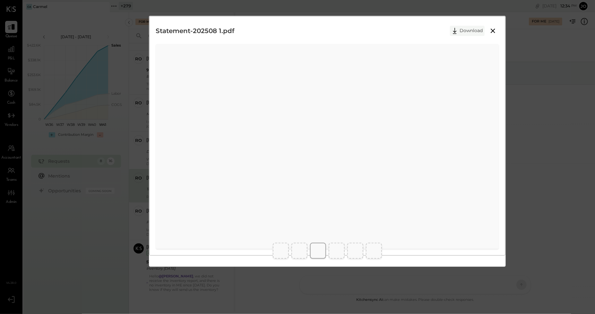
click at [473, 32] on button "Download" at bounding box center [467, 31] width 35 height 10
click at [466, 28] on button "Download" at bounding box center [467, 31] width 35 height 10
click at [470, 29] on button "Download" at bounding box center [467, 31] width 35 height 10
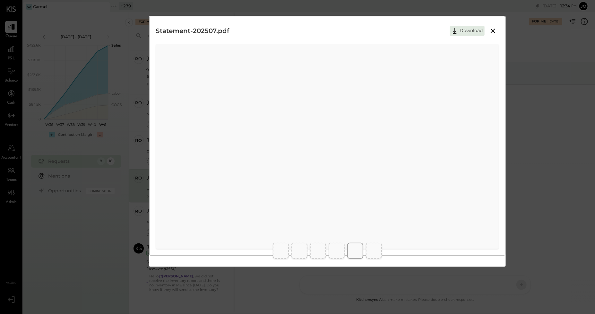
click at [463, 35] on button "Download" at bounding box center [467, 31] width 35 height 10
click at [499, 27] on div "Statement-202508.pdf Download" at bounding box center [327, 135] width 356 height 239
click at [494, 30] on icon at bounding box center [493, 31] width 8 height 8
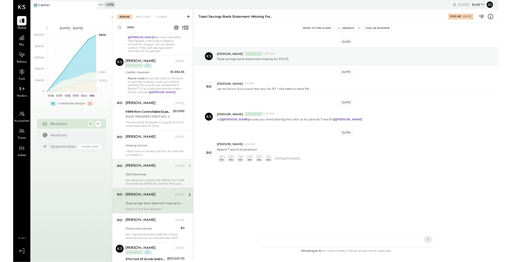
scroll to position [63, 0]
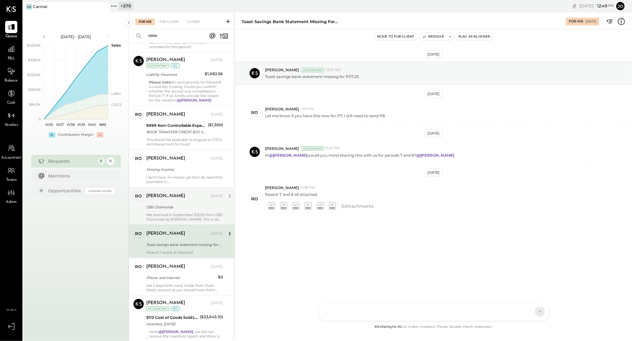
click at [194, 204] on div "DBS Diamonds" at bounding box center [183, 207] width 75 height 6
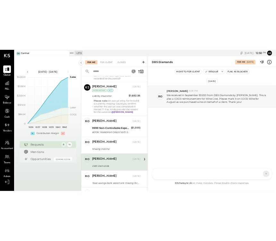
scroll to position [63, 0]
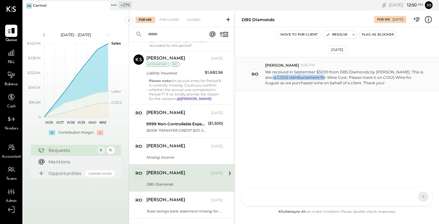
drag, startPoint x: 265, startPoint y: 77, endPoint x: 318, endPoint y: 77, distance: 52.9
click at [317, 77] on p "We received in September $3200 from DBS Diamonds by [PERSON_NAME]. This is also…" at bounding box center [345, 77] width 160 height 16
click at [318, 77] on p "We received in September $3200 from DBS Diamonds by [PERSON_NAME]. This is also…" at bounding box center [345, 77] width 160 height 16
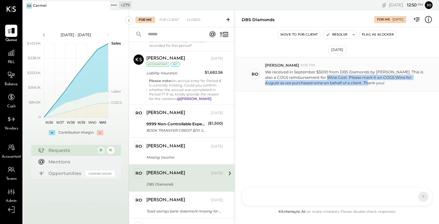
drag, startPoint x: 321, startPoint y: 77, endPoint x: 368, endPoint y: 80, distance: 47.5
click at [368, 80] on p "We received in September $3200 from DBS Diamonds by [PERSON_NAME]. This is also…" at bounding box center [345, 77] width 160 height 16
click at [361, 77] on p "We received in September $3200 from DBS Diamonds by [PERSON_NAME]. This is also…" at bounding box center [345, 77] width 160 height 16
drag, startPoint x: 365, startPoint y: 77, endPoint x: 387, endPoint y: 82, distance: 22.7
click at [386, 82] on p "We received in September $3200 from DBS Diamonds by [PERSON_NAME]. This is also…" at bounding box center [345, 77] width 160 height 16
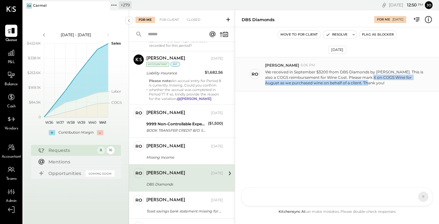
click at [387, 82] on p "We received in September $3200 from DBS Diamonds by [PERSON_NAME]. This is also…" at bounding box center [345, 77] width 160 height 16
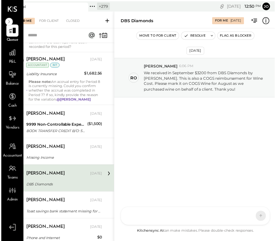
scroll to position [0, 21]
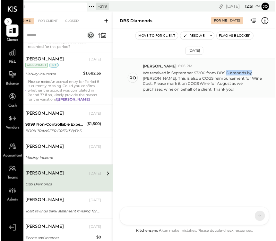
drag, startPoint x: 226, startPoint y: 73, endPoint x: 252, endPoint y: 73, distance: 25.3
click at [252, 73] on p "We received in September $3200 from DBS Diamonds by [PERSON_NAME]. This is also…" at bounding box center [204, 82] width 122 height 22
drag, startPoint x: 195, startPoint y: 74, endPoint x: 204, endPoint y: 74, distance: 8.7
click at [203, 74] on p "We received in September $3200 from DBS Diamonds by [PERSON_NAME]. This is also…" at bounding box center [204, 82] width 122 height 22
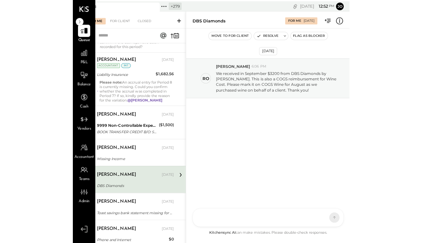
scroll to position [0, 0]
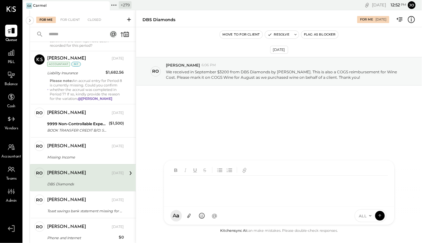
click at [280, 202] on div at bounding box center [280, 189] width 220 height 26
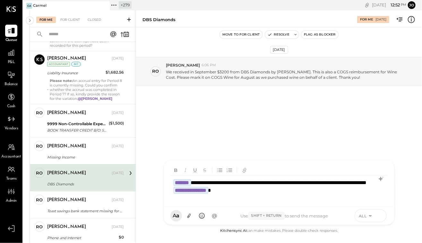
click at [383, 216] on button at bounding box center [380, 216] width 10 height 10
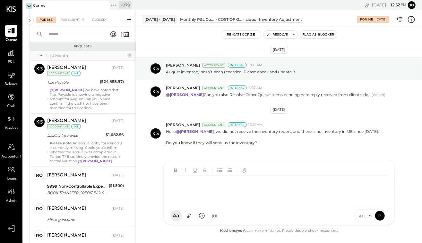
click at [72, 25] on div "For Me For Client +1 Closed" at bounding box center [83, 18] width 106 height 17
click at [72, 23] on div "For Client +1" at bounding box center [72, 20] width 30 height 6
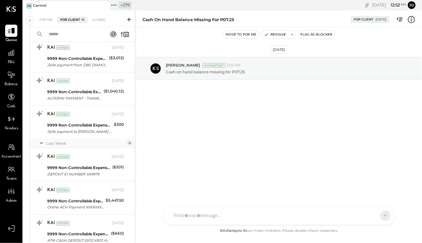
scroll to position [440, 0]
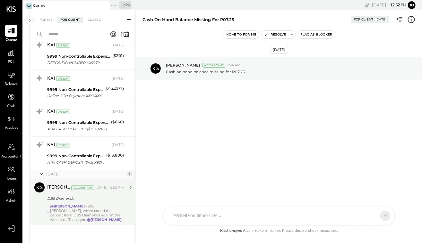
click at [83, 206] on div "@[PERSON_NAME] Hello [PERSON_NAME], we've coded the deposit from DBS Diamonds a…" at bounding box center [87, 214] width 74 height 18
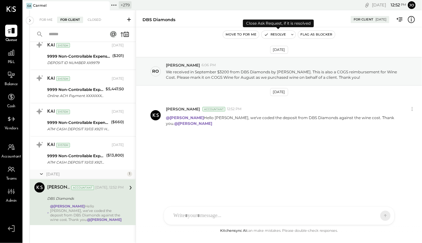
click at [276, 35] on button "Resolve" at bounding box center [274, 35] width 27 height 8
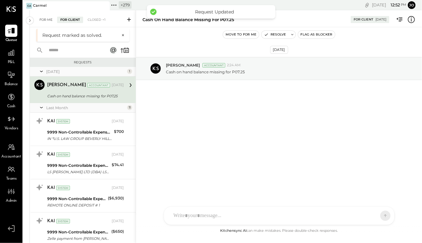
click at [41, 22] on div "For Me" at bounding box center [46, 20] width 20 height 6
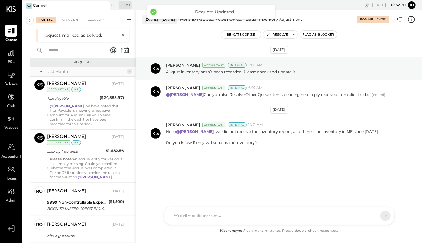
scroll to position [110, 0]
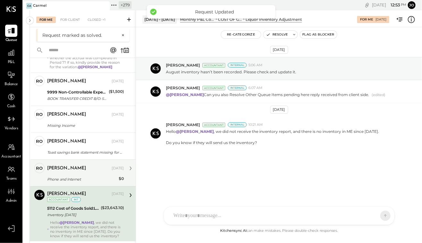
click at [79, 177] on div "Phone and Internet" at bounding box center [82, 179] width 70 height 6
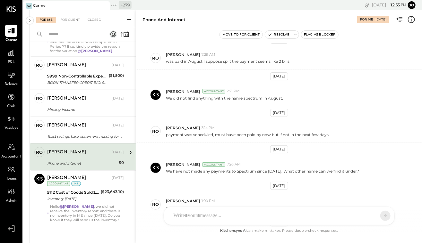
scroll to position [38, 0]
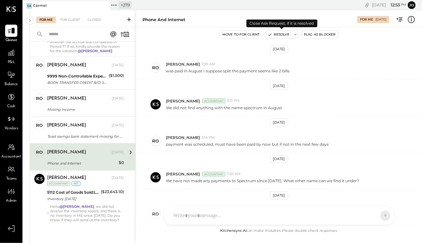
click at [277, 38] on button "Resolve" at bounding box center [278, 35] width 27 height 8
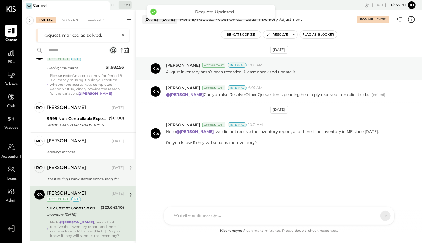
click at [83, 171] on div "[PERSON_NAME] [DATE]" at bounding box center [85, 168] width 77 height 9
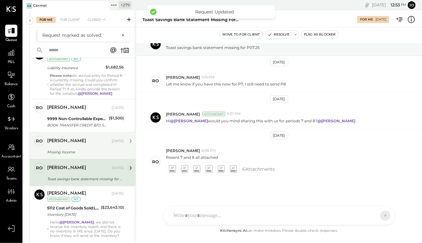
click at [73, 153] on div "Missing Income" at bounding box center [84, 152] width 75 height 6
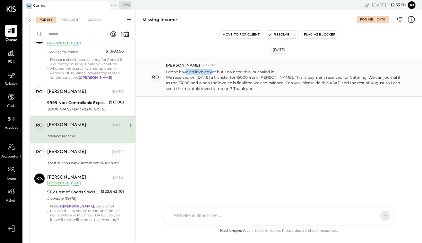
drag, startPoint x: 185, startPoint y: 72, endPoint x: 213, endPoint y: 72, distance: 27.6
click at [213, 72] on p "I don't have an invoice yet but I do need this journaled in... We received on […" at bounding box center [285, 80] width 238 height 22
drag, startPoint x: 212, startPoint y: 72, endPoint x: 253, endPoint y: 72, distance: 41.4
click at [253, 72] on p "I don't have an invoice yet but I do need this journaled in... We received on […" at bounding box center [285, 80] width 238 height 22
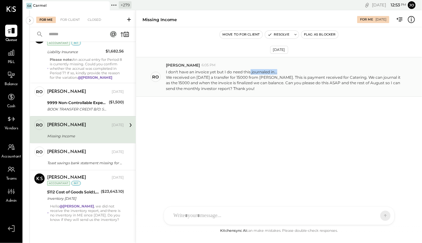
drag, startPoint x: 250, startPoint y: 72, endPoint x: 278, endPoint y: 72, distance: 28.2
click at [279, 72] on p "I don't have an invoice yet but I do need this journaled in... We received on […" at bounding box center [285, 80] width 238 height 22
drag, startPoint x: 168, startPoint y: 78, endPoint x: 193, endPoint y: 78, distance: 25.0
click at [193, 78] on div "We received on [DATE] a transfer for 15000 from [PERSON_NAME]. This is payment …" at bounding box center [285, 83] width 238 height 16
drag, startPoint x: 194, startPoint y: 78, endPoint x: 210, endPoint y: 78, distance: 15.7
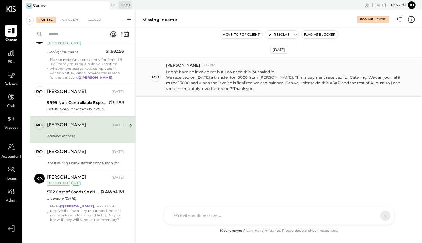
click at [210, 78] on div "We received on [DATE] a transfer for 15000 from [PERSON_NAME]. This is payment …" at bounding box center [285, 83] width 238 height 16
drag, startPoint x: 240, startPoint y: 75, endPoint x: 259, endPoint y: 75, distance: 18.9
click at [259, 75] on div "We received on [DATE] a transfer for 15000 from [PERSON_NAME]. This is payment …" at bounding box center [285, 83] width 238 height 16
click at [262, 77] on div "We received on [DATE] a transfer for 15000 from [PERSON_NAME]. This is payment …" at bounding box center [285, 83] width 238 height 16
drag, startPoint x: 283, startPoint y: 78, endPoint x: 321, endPoint y: 77, distance: 37.9
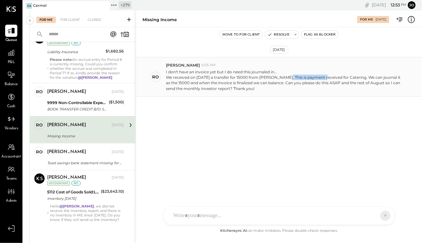
click at [321, 77] on div "We received on [DATE] a transfer for 15000 from [PERSON_NAME]. This is payment …" at bounding box center [285, 83] width 238 height 16
click at [320, 78] on div "We received on [DATE] a transfer for 15000 from [PERSON_NAME]. This is payment …" at bounding box center [285, 83] width 238 height 16
drag, startPoint x: 335, startPoint y: 78, endPoint x: 359, endPoint y: 78, distance: 23.7
click at [359, 78] on div "We received on [DATE] a transfer for 15000 from [PERSON_NAME]. This is payment …" at bounding box center [285, 83] width 238 height 16
drag, startPoint x: 363, startPoint y: 78, endPoint x: 394, endPoint y: 78, distance: 30.1
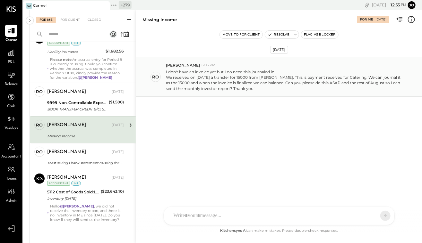
click at [393, 78] on div "We received on [DATE] a transfer for 15000 from [PERSON_NAME]. This is payment …" at bounding box center [285, 83] width 238 height 16
drag, startPoint x: 394, startPoint y: 78, endPoint x: 242, endPoint y: 89, distance: 152.1
click at [256, 85] on div "We received on [DATE] a transfer for 15000 from [PERSON_NAME]. This is payment …" at bounding box center [285, 83] width 238 height 16
click at [185, 82] on div "We received on [DATE] a transfer for 15000 from [PERSON_NAME]. This is payment …" at bounding box center [285, 83] width 238 height 16
drag, startPoint x: 179, startPoint y: 83, endPoint x: 221, endPoint y: 83, distance: 42.0
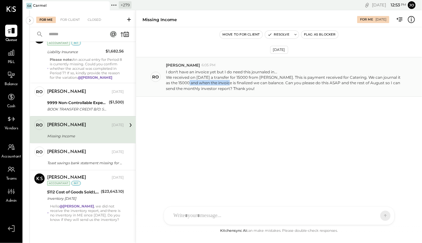
click at [220, 83] on div "We received on [DATE] a transfer for 15000 from [PERSON_NAME]. This is payment …" at bounding box center [285, 83] width 238 height 16
click at [221, 83] on div "We received on [DATE] a transfer for 15000 from [PERSON_NAME]. This is payment …" at bounding box center [285, 83] width 238 height 16
drag, startPoint x: 218, startPoint y: 83, endPoint x: 259, endPoint y: 83, distance: 40.7
click at [258, 83] on div "We received on [DATE] a transfer for 15000 from [PERSON_NAME]. This is payment …" at bounding box center [285, 83] width 238 height 16
drag, startPoint x: 272, startPoint y: 83, endPoint x: 307, endPoint y: 84, distance: 34.7
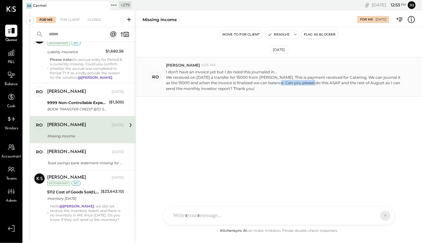
click at [307, 84] on div "We received on [DATE] a transfer for 15000 from [PERSON_NAME]. This is payment …" at bounding box center [285, 83] width 238 height 16
drag, startPoint x: 311, startPoint y: 82, endPoint x: 338, endPoint y: 82, distance: 26.9
click at [338, 82] on div "We received on [DATE] a transfer for 15000 from [PERSON_NAME]. This is payment …" at bounding box center [285, 83] width 238 height 16
drag, startPoint x: 357, startPoint y: 81, endPoint x: 392, endPoint y: 81, distance: 35.0
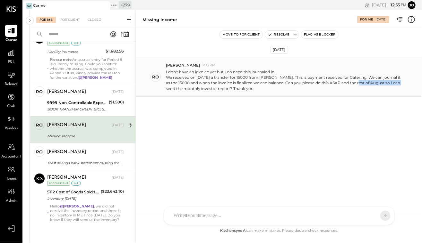
click at [392, 81] on div "We received on [DATE] a transfer for 15000 from [PERSON_NAME]. This is payment …" at bounding box center [285, 83] width 238 height 16
click at [204, 89] on div "We received on [DATE] a transfer for 15000 from [PERSON_NAME]. This is payment …" at bounding box center [285, 83] width 238 height 16
click at [213, 218] on div "AM [PERSON_NAME] R [PERSON_NAME] R [PERSON_NAME] DS [PERSON_NAME] NB [PERSON_NA…" at bounding box center [279, 216] width 231 height 19
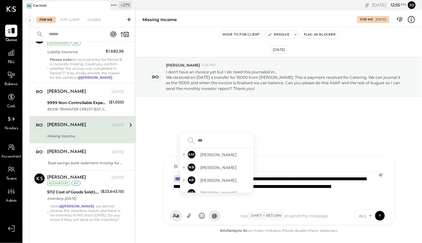
type input "****"
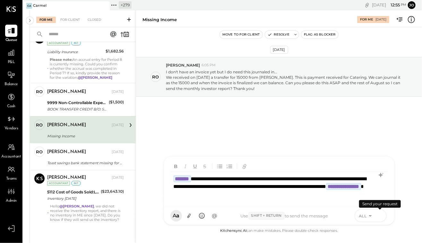
click at [380, 216] on icon at bounding box center [379, 216] width 0 height 3
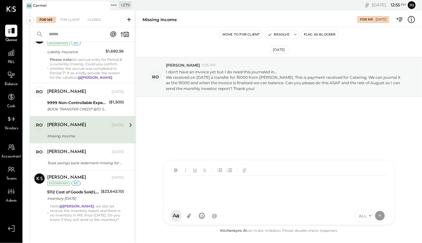
scroll to position [57, 0]
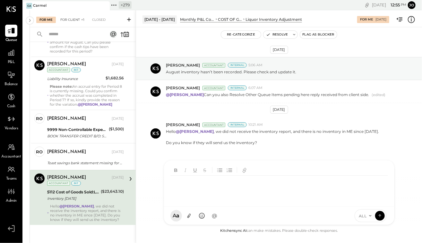
click at [77, 20] on div "For Client +1" at bounding box center [72, 20] width 30 height 6
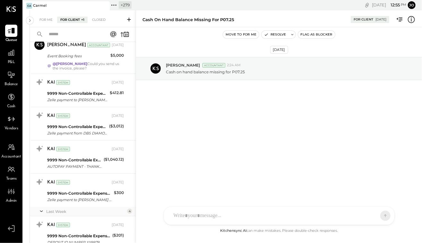
scroll to position [445, 0]
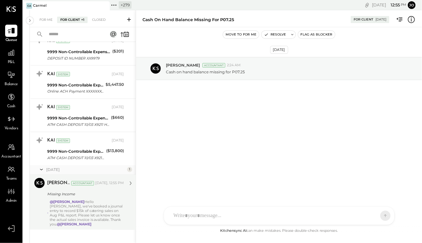
click at [91, 198] on div "[PERSON_NAME] Accountant [DATE], 12:55 PM Missing Income @[PERSON_NAME] Hello […" at bounding box center [85, 202] width 77 height 49
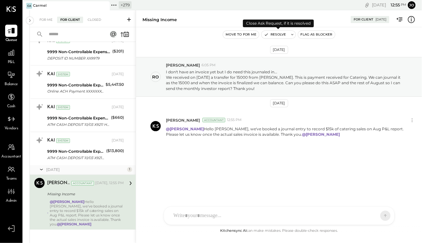
click at [274, 37] on button "Resolve" at bounding box center [274, 35] width 27 height 8
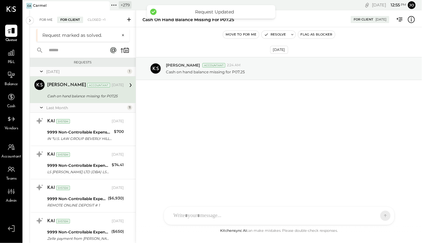
click at [46, 21] on div "For Me" at bounding box center [46, 20] width 20 height 6
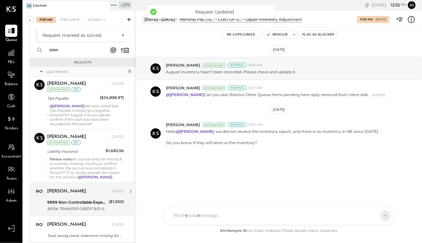
scroll to position [57, 0]
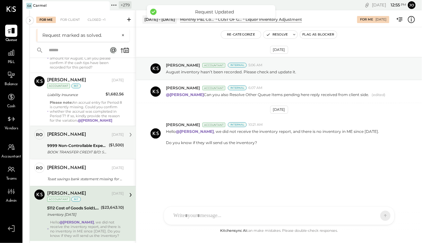
click at [85, 154] on div "BOOK TRANSFER CREDIT B/O: SUNSET JAZZ, LLC [GEOGRAPHIC_DATA] [GEOGRAPHIC_DATA] …" at bounding box center [77, 152] width 60 height 6
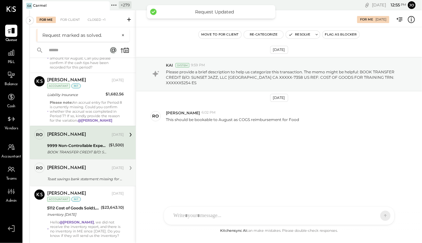
click at [87, 171] on div "[PERSON_NAME] [DATE]" at bounding box center [85, 168] width 77 height 9
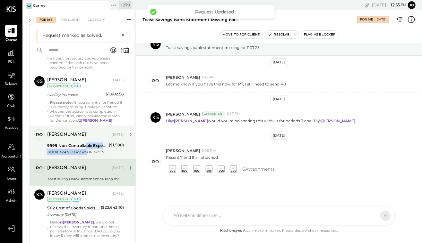
click at [86, 149] on div "BOOK TRANSFER CREDIT B/O: SUNSET JAZZ, LLC [GEOGRAPHIC_DATA] [GEOGRAPHIC_DATA] …" at bounding box center [77, 152] width 60 height 6
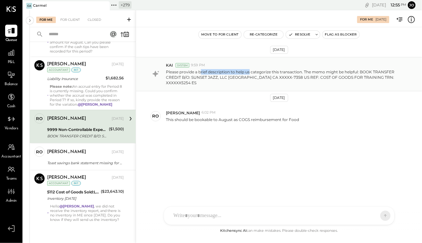
drag, startPoint x: 199, startPoint y: 72, endPoint x: 250, endPoint y: 72, distance: 50.4
click at [250, 72] on p "Please provide a brief description to help us categorize this transaction. The …" at bounding box center [285, 77] width 238 height 16
drag, startPoint x: 210, startPoint y: 79, endPoint x: 230, endPoint y: 79, distance: 20.5
click at [230, 79] on p "Please provide a brief description to help us categorize this transaction. The …" at bounding box center [285, 77] width 238 height 16
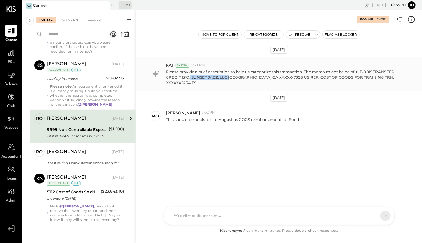
click at [230, 79] on p "Please provide a brief description to help us categorize this transaction. The …" at bounding box center [285, 77] width 238 height 16
drag, startPoint x: 171, startPoint y: 120, endPoint x: 237, endPoint y: 120, distance: 66.7
click at [237, 120] on p "This should be bookable to August as COGS reimbursement for Food" at bounding box center [232, 119] width 133 height 5
drag, startPoint x: 236, startPoint y: 119, endPoint x: 283, endPoint y: 119, distance: 46.5
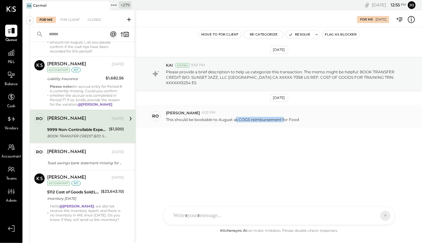
click at [283, 119] on p "This should be bookable to August as COGS reimbursement for Food" at bounding box center [232, 119] width 133 height 5
click at [246, 120] on p "This should be bookable to August as COGS reimbursement for Food" at bounding box center [232, 119] width 133 height 5
drag, startPoint x: 258, startPoint y: 119, endPoint x: 286, endPoint y: 119, distance: 28.5
click at [286, 119] on p "This should be bookable to August as COGS reimbursement for Food" at bounding box center [232, 119] width 133 height 5
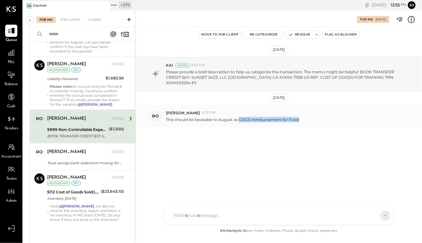
drag, startPoint x: 238, startPoint y: 119, endPoint x: 300, endPoint y: 119, distance: 61.9
click at [300, 119] on div "This should be bookable to August as COGS reimbursement for Food" at bounding box center [291, 119] width 251 height 7
drag, startPoint x: 262, startPoint y: 118, endPoint x: 316, endPoint y: 118, distance: 53.6
click at [315, 118] on div "This should be bookable to August as COGS reimbursement for Food" at bounding box center [291, 119] width 251 height 7
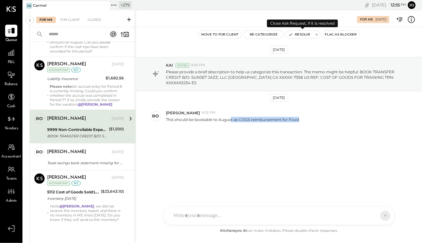
click at [315, 35] on icon at bounding box center [316, 34] width 4 height 4
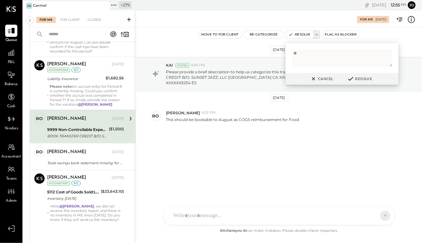
type textarea "*"
type textarea "**********"
click at [360, 76] on button "Resolve" at bounding box center [359, 79] width 29 height 8
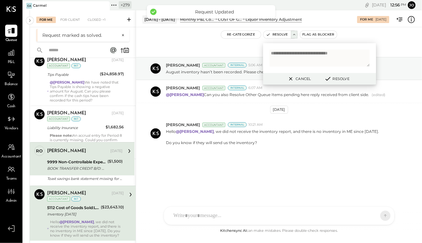
scroll to position [23, 0]
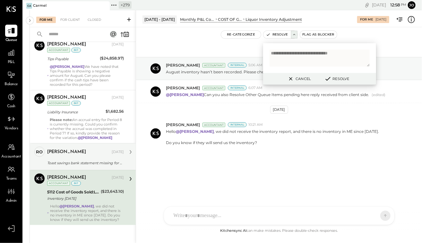
click at [77, 155] on div "[PERSON_NAME] [DATE]" at bounding box center [85, 152] width 77 height 9
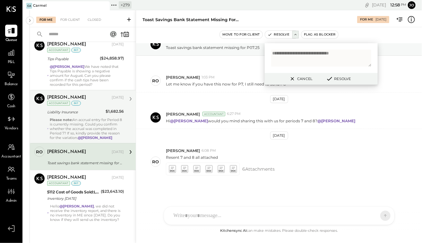
click at [72, 133] on div "Please note: An accrual entry for Period 8 is currently missing. Could you conf…" at bounding box center [87, 129] width 74 height 22
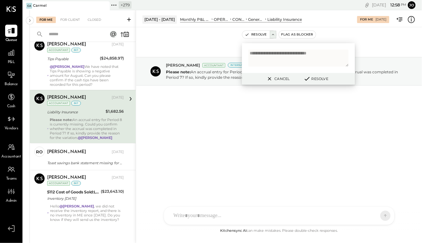
click at [283, 81] on button "Cancel" at bounding box center [278, 79] width 28 height 8
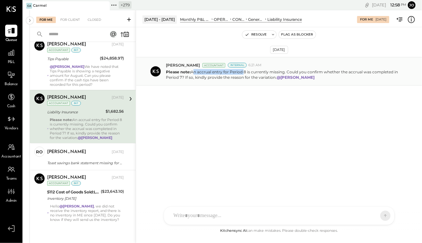
drag, startPoint x: 191, startPoint y: 72, endPoint x: 243, endPoint y: 72, distance: 52.3
click at [242, 72] on p "Please note: An accrual entry for Period 8 is currently missing. Could you conf…" at bounding box center [285, 74] width 238 height 11
click at [243, 72] on p "Please note: An accrual entry for Period 8 is currently missing. Could you conf…" at bounding box center [285, 74] width 238 height 11
click at [320, 71] on p "Please note: An accrual entry for Period 8 is currently missing. Could you conf…" at bounding box center [285, 74] width 238 height 11
click at [319, 71] on p "Please note: An accrual entry for Period 8 is currently missing. Could you conf…" at bounding box center [285, 74] width 238 height 11
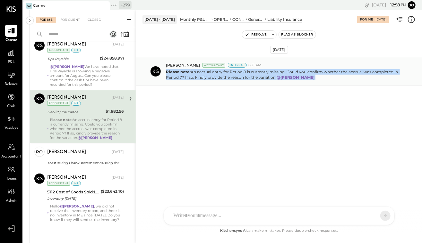
click at [319, 71] on p "Please note: An accrual entry for Period 8 is currently missing. Could you conf…" at bounding box center [285, 74] width 238 height 11
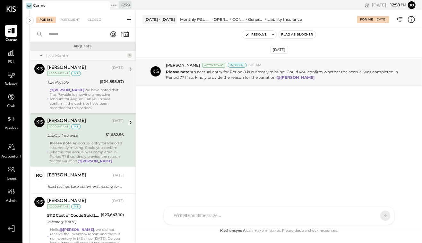
click at [95, 100] on div "@[PERSON_NAME] We have noted that Tips Payable is showing a negative amount for…" at bounding box center [87, 99] width 74 height 22
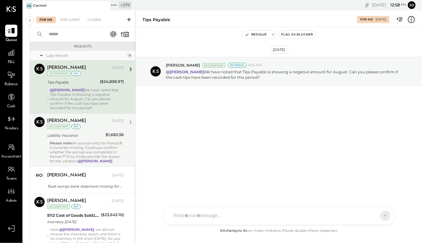
click at [95, 134] on div "Liability Insurance" at bounding box center [75, 135] width 56 height 6
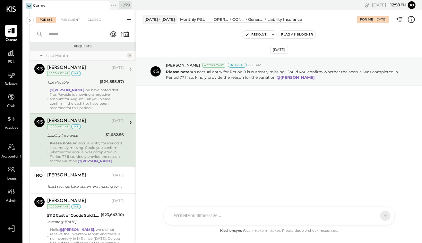
scroll to position [23, 0]
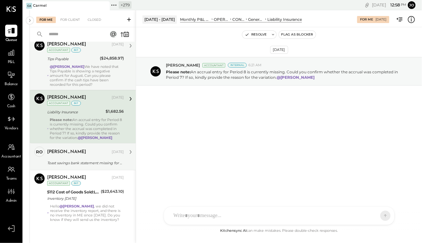
click at [85, 153] on div "[PERSON_NAME]" at bounding box center [78, 152] width 63 height 6
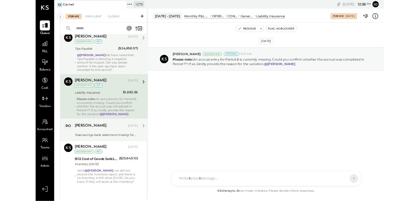
scroll to position [24, 0]
